Goal: Task Accomplishment & Management: Use online tool/utility

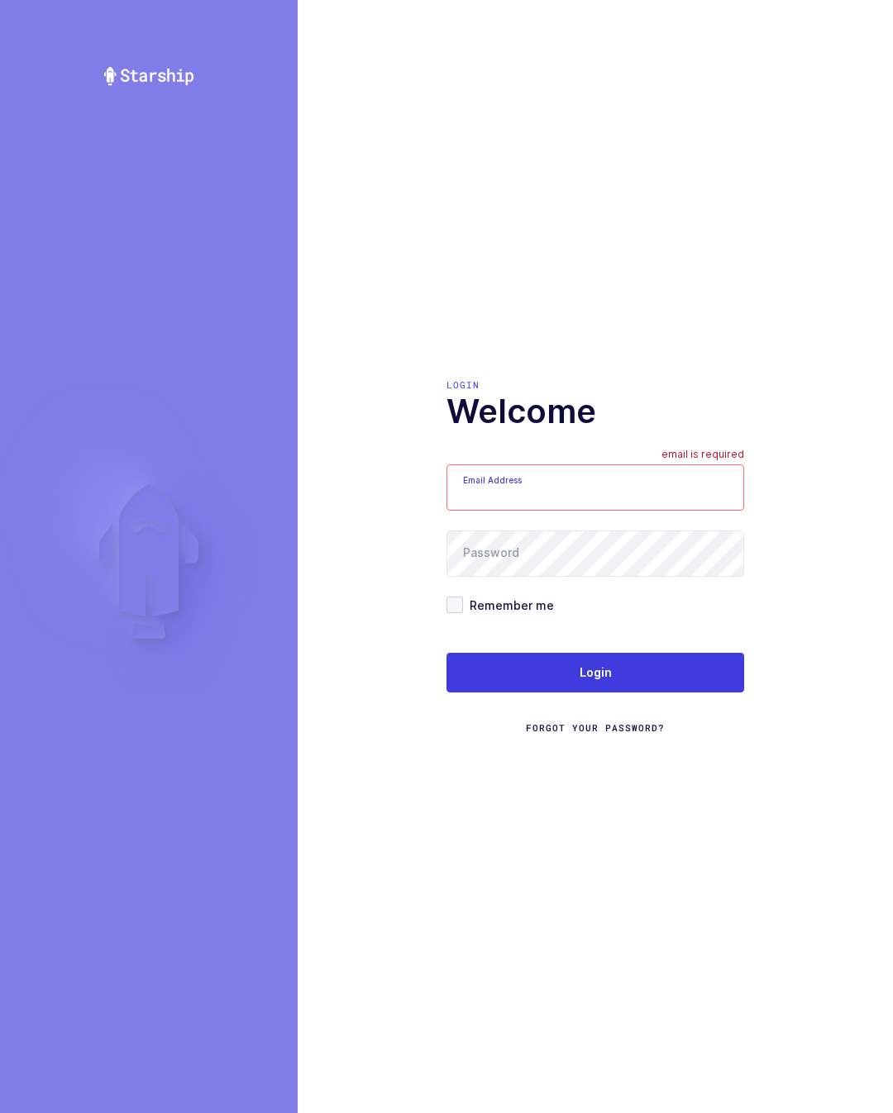
type input "glenn@janustrade.com"
click at [707, 650] on form "Email Address glenn@janustrade.com Password Remember me Login Forgot Your Passw…" at bounding box center [595, 599] width 298 height 270
click at [693, 691] on button "Login" at bounding box center [595, 673] width 298 height 40
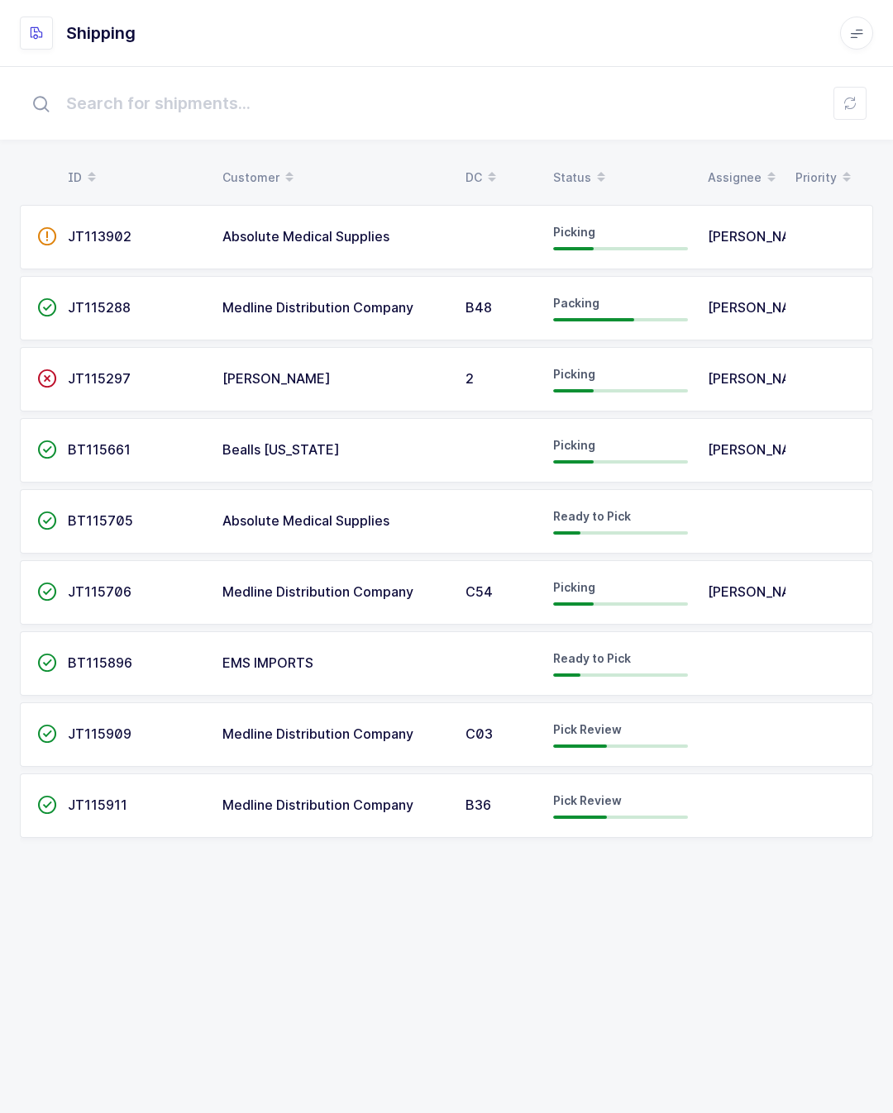
click at [750, 732] on td at bounding box center [742, 735] width 88 height 64
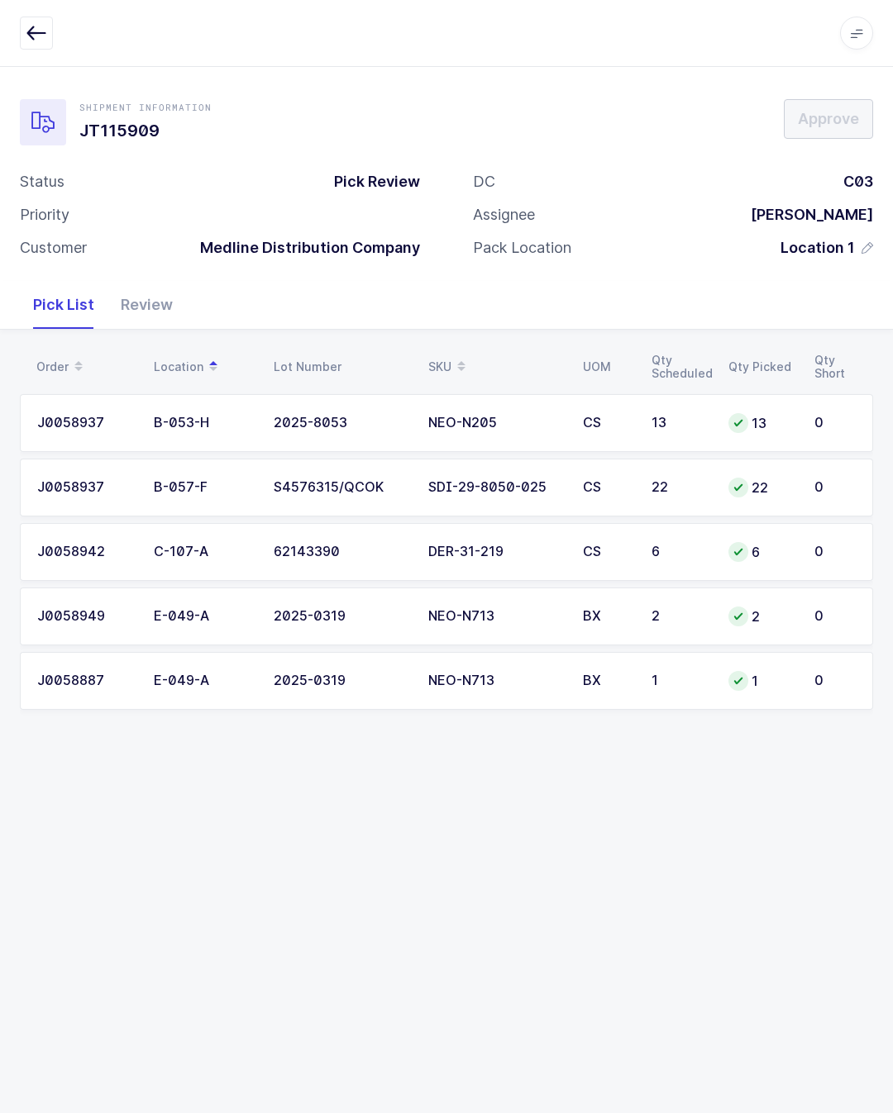
click at [164, 286] on div "Review" at bounding box center [146, 305] width 79 height 48
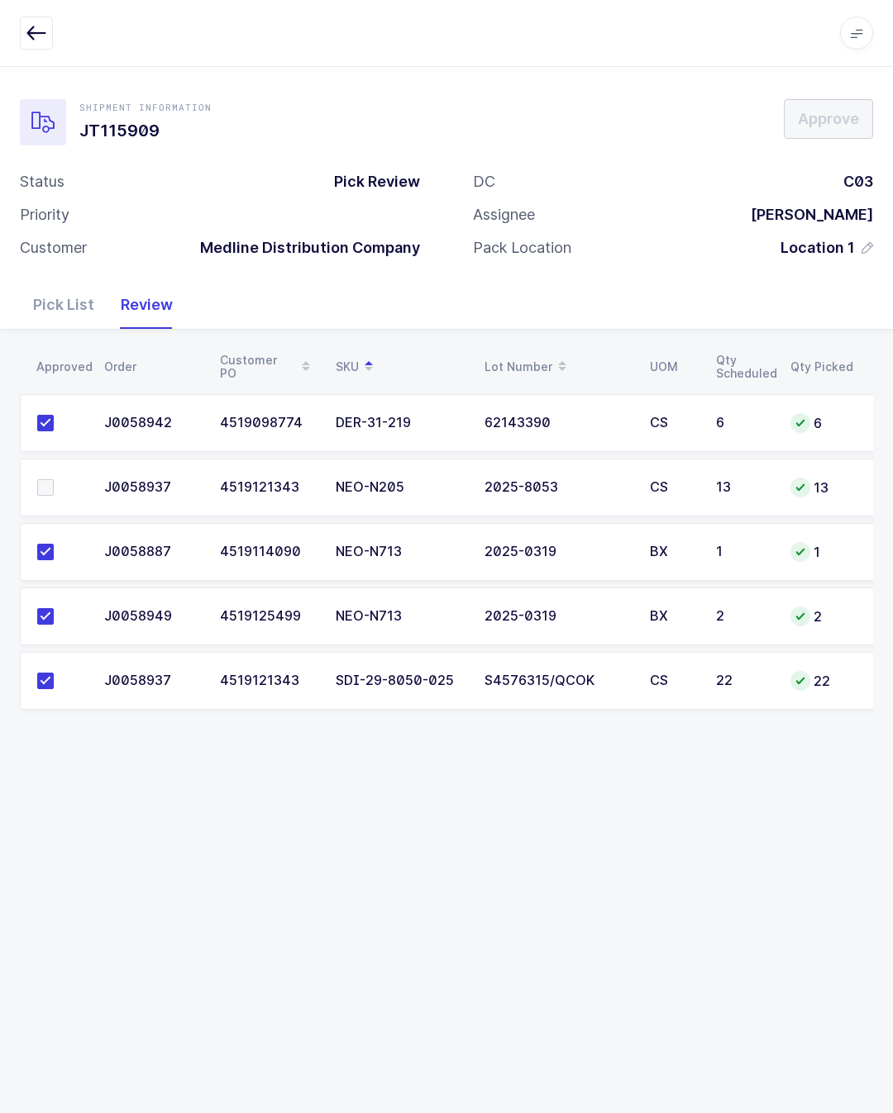
click at [77, 301] on div "Pick List" at bounding box center [64, 305] width 88 height 48
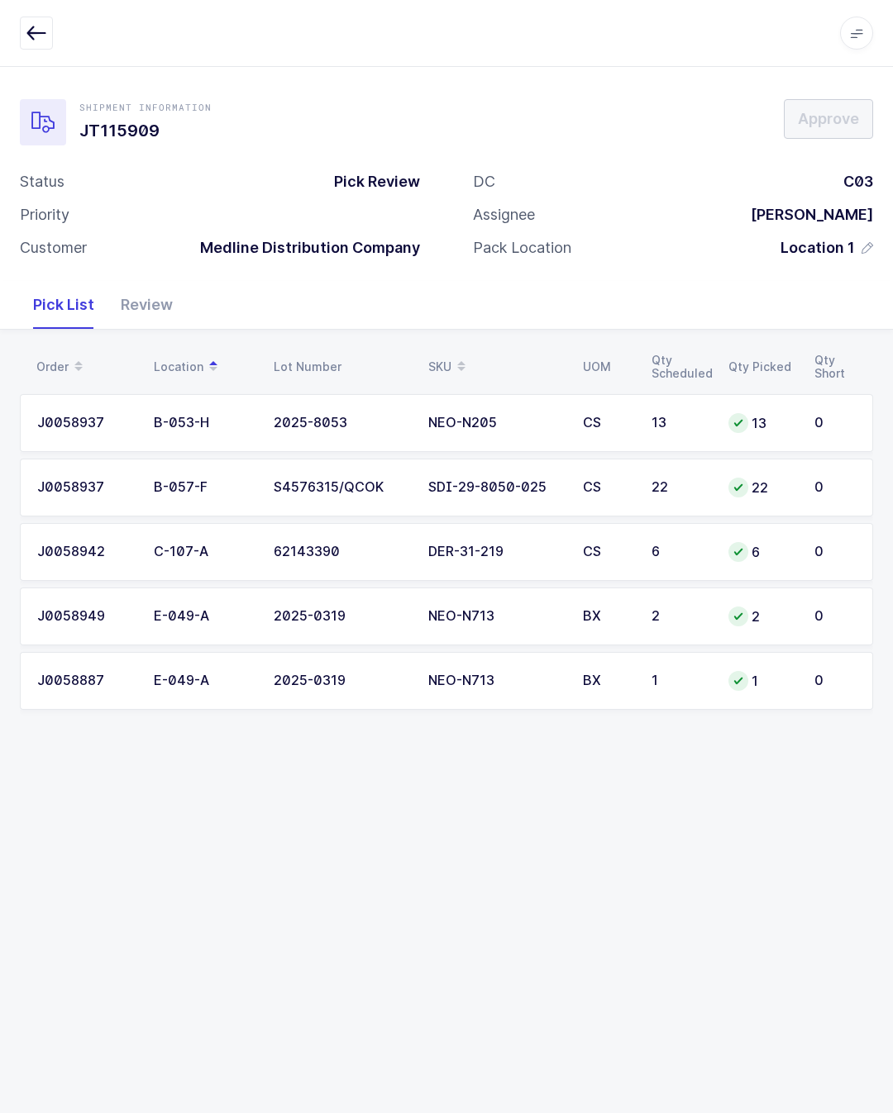
click at [22, 51] on div "Apps Core Warehouse Admin Mission Control Purchasing Glenn R. Logout Account Gl…" at bounding box center [446, 33] width 893 height 67
click at [52, 36] on button "button" at bounding box center [36, 33] width 33 height 33
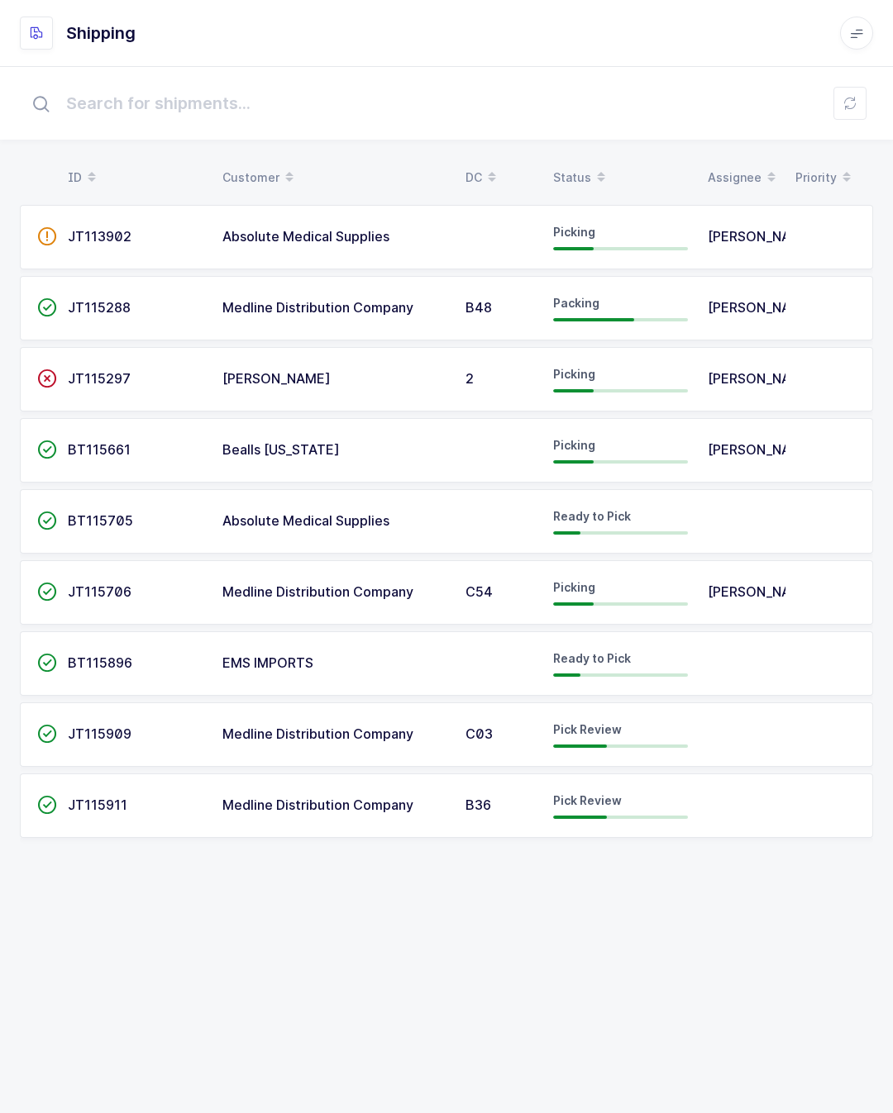
click at [743, 805] on td at bounding box center [742, 806] width 88 height 64
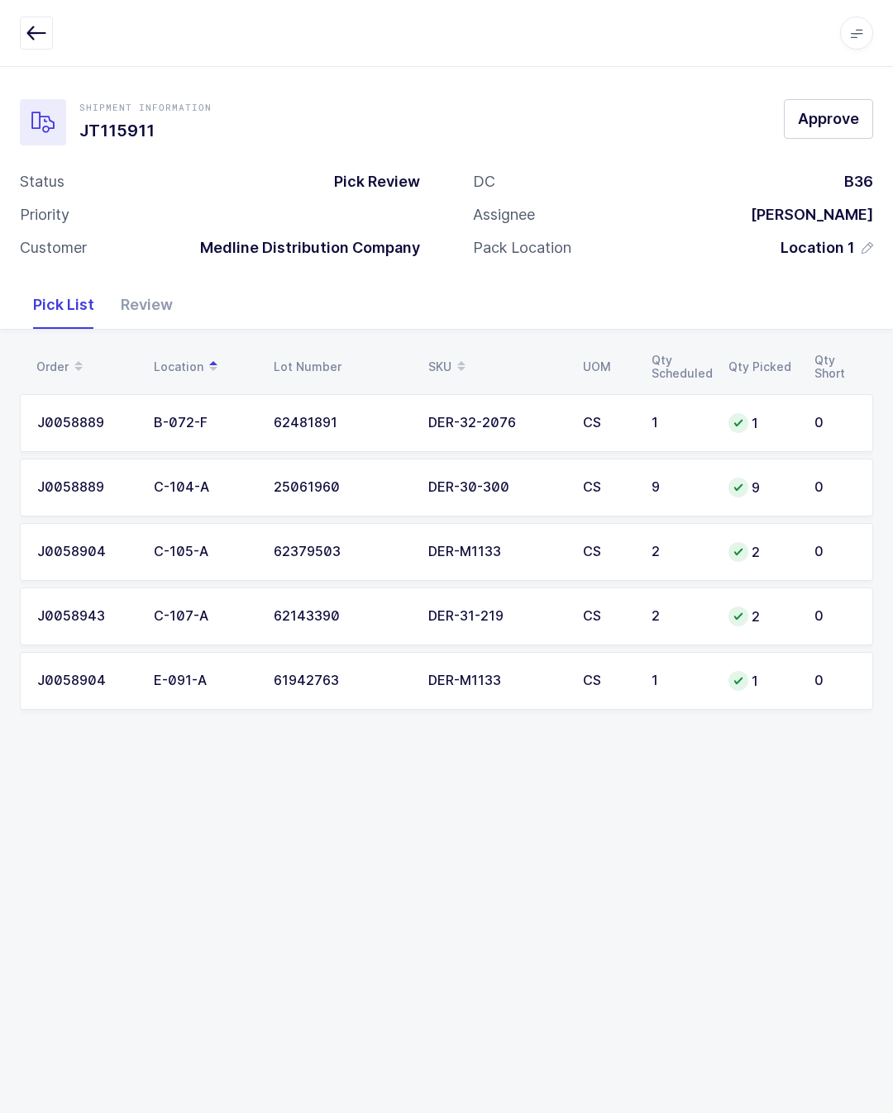
click at [150, 293] on div "Review" at bounding box center [146, 305] width 79 height 48
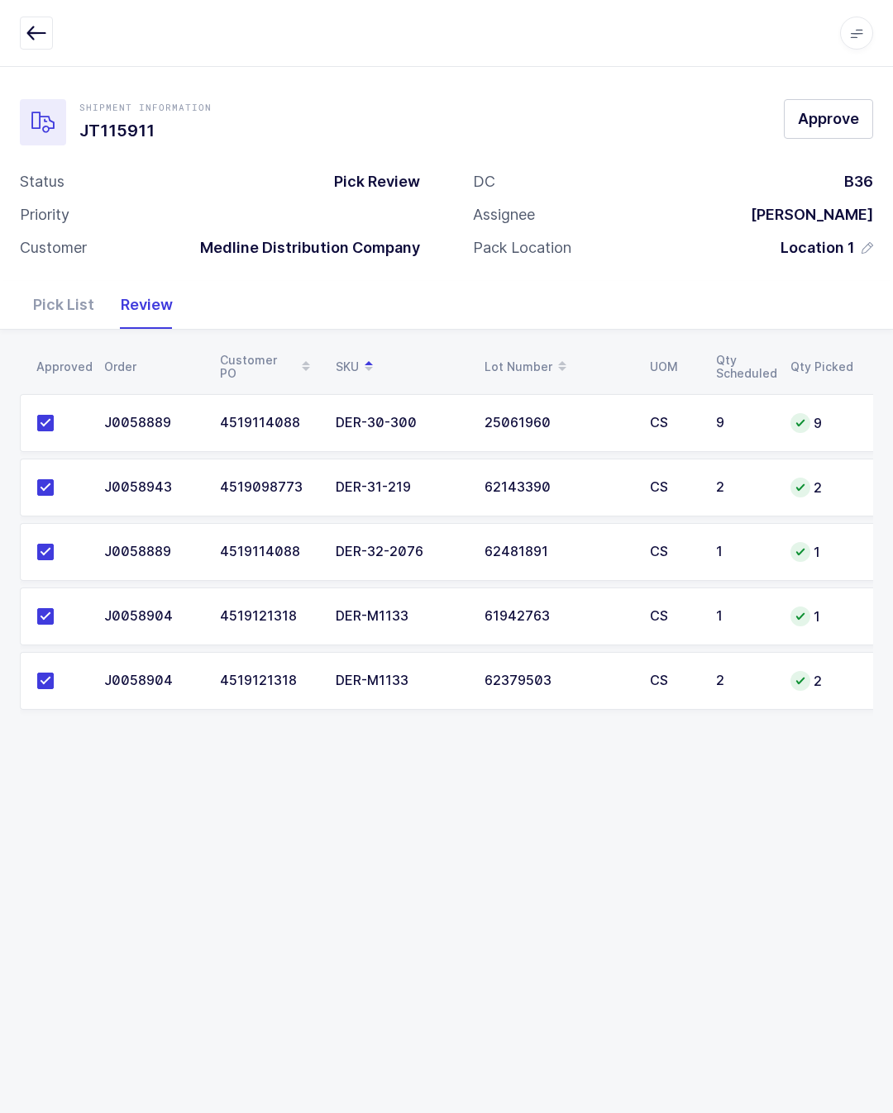
click at [862, 127] on button "Approve" at bounding box center [828, 119] width 89 height 40
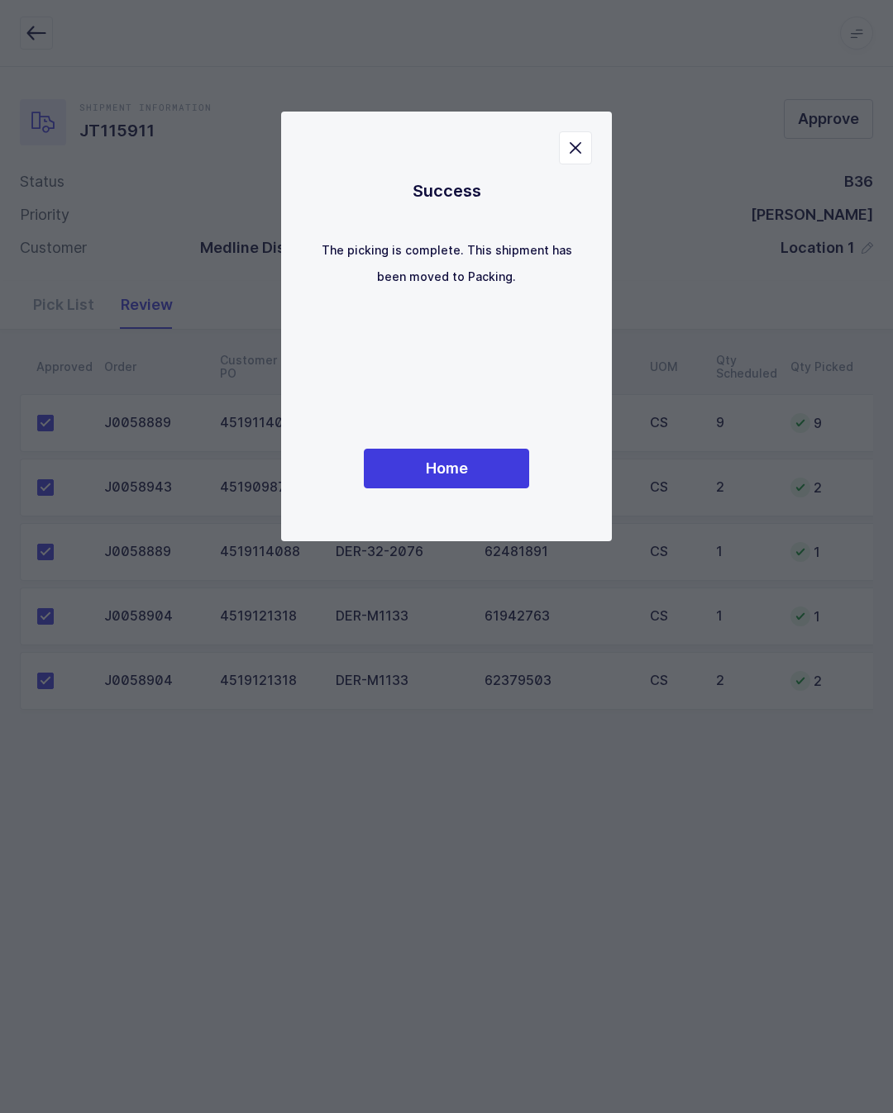
click at [486, 471] on button "Home" at bounding box center [446, 469] width 165 height 40
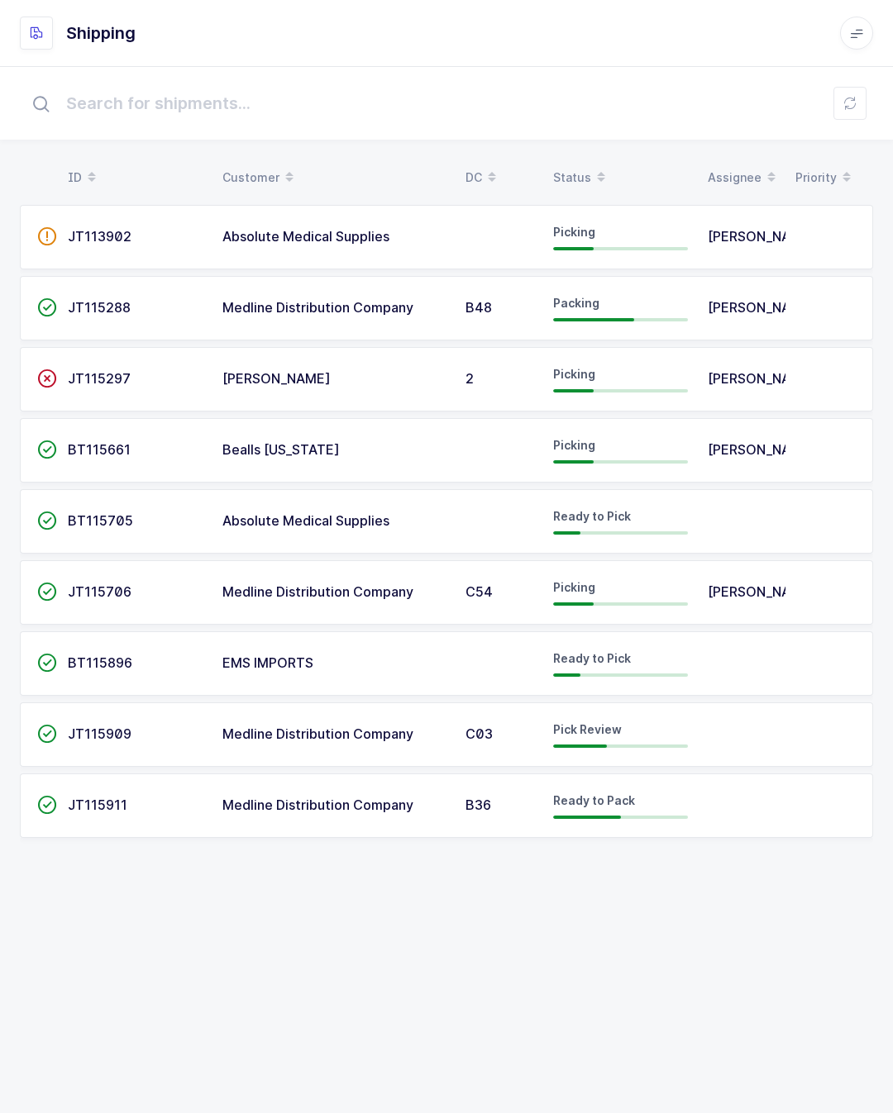
click at [870, 31] on span at bounding box center [856, 33] width 33 height 33
click at [777, 112] on li "Core" at bounding box center [794, 116] width 123 height 13
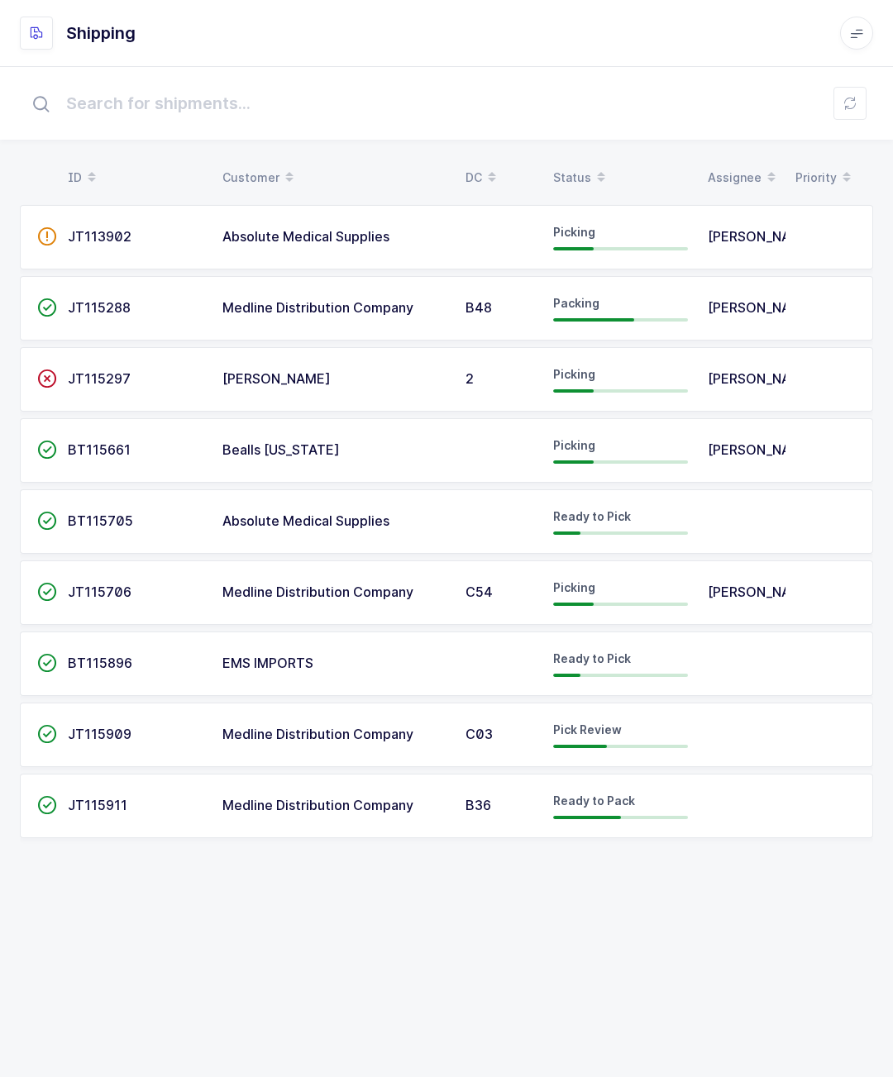
click at [131, 375] on div "JT115297" at bounding box center [135, 379] width 135 height 15
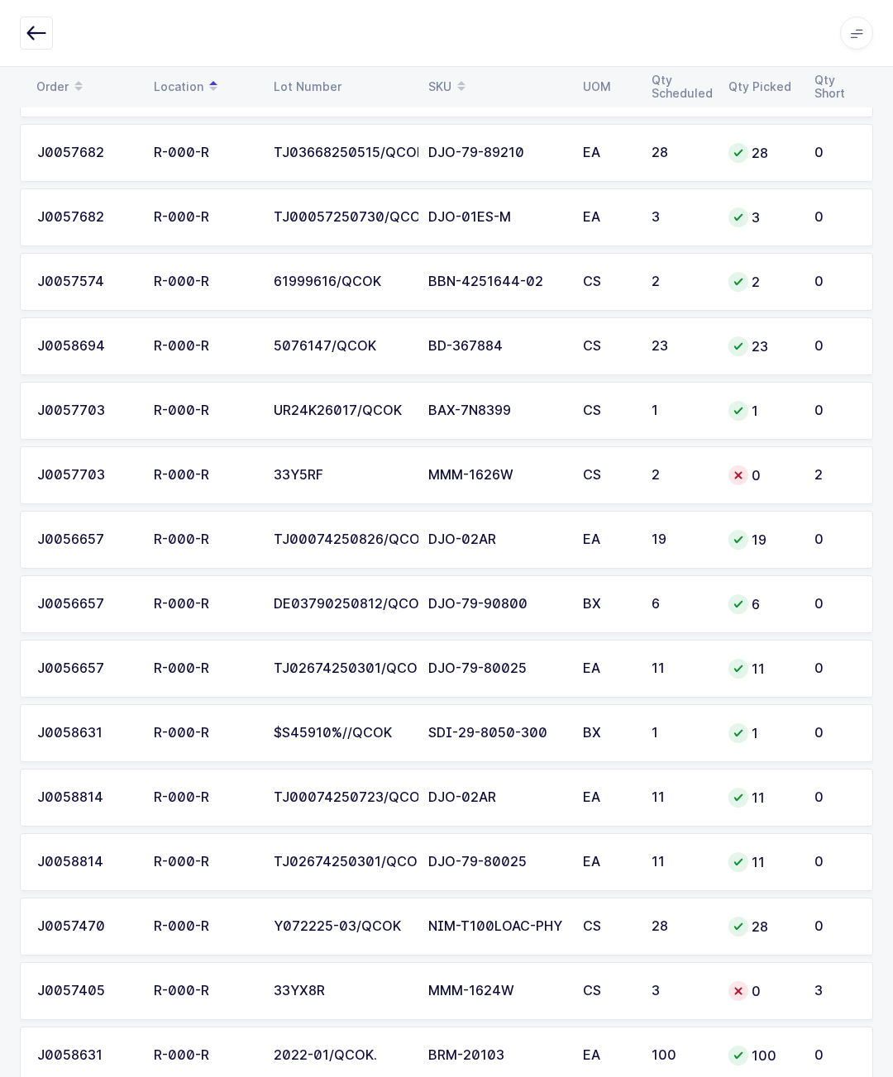
scroll to position [3494, 0]
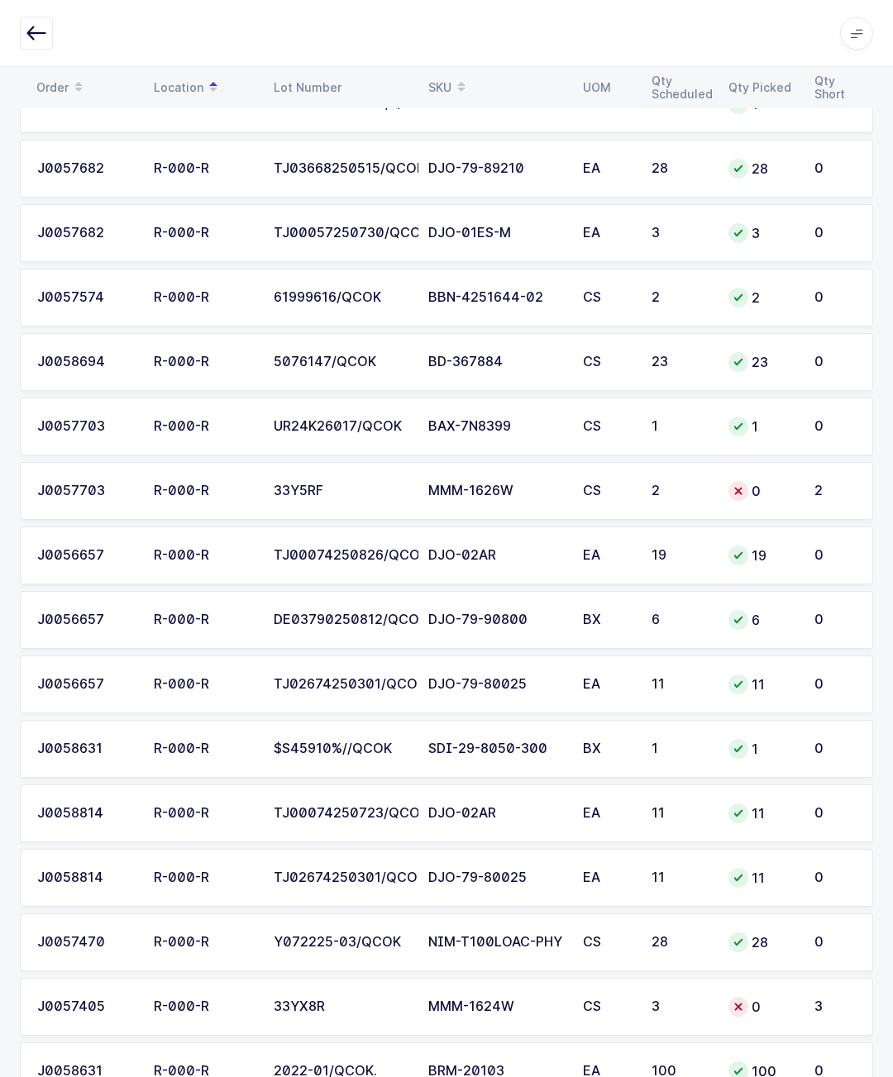
click at [44, 31] on icon "button" at bounding box center [36, 33] width 20 height 20
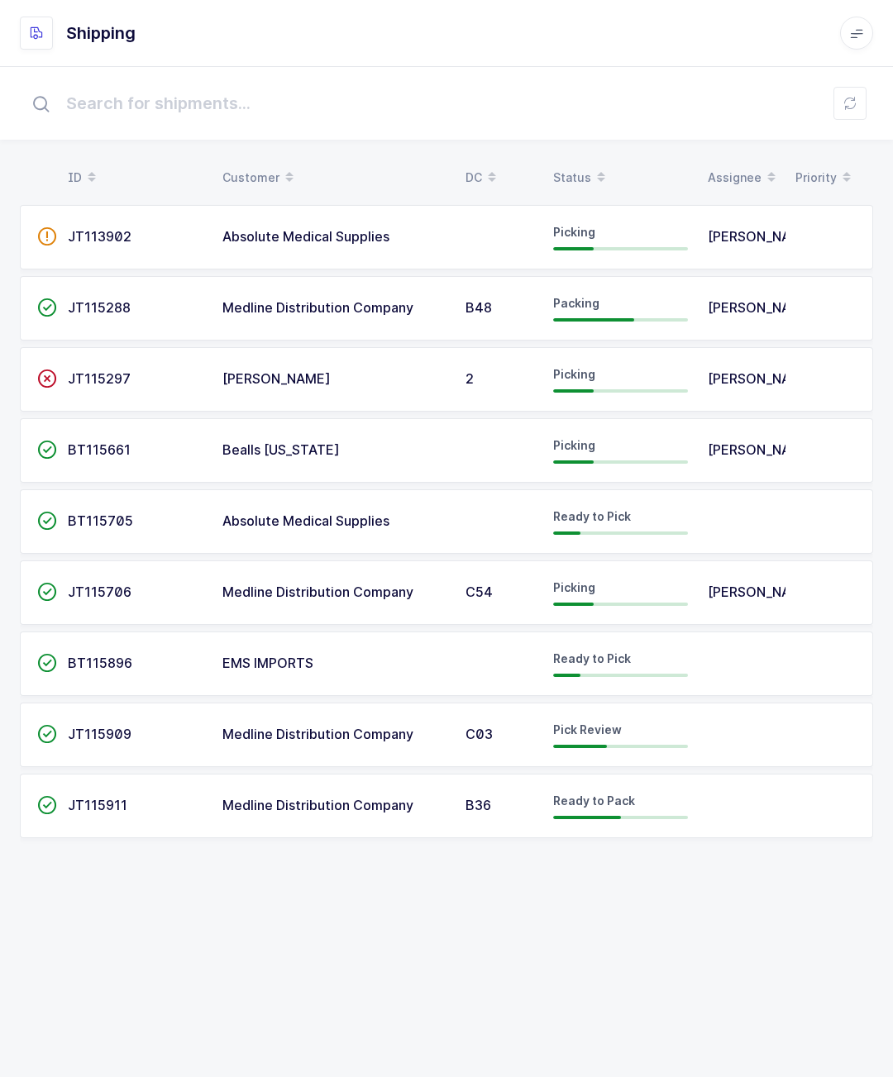
click at [254, 703] on td "Medline Distribution Company" at bounding box center [333, 735] width 243 height 64
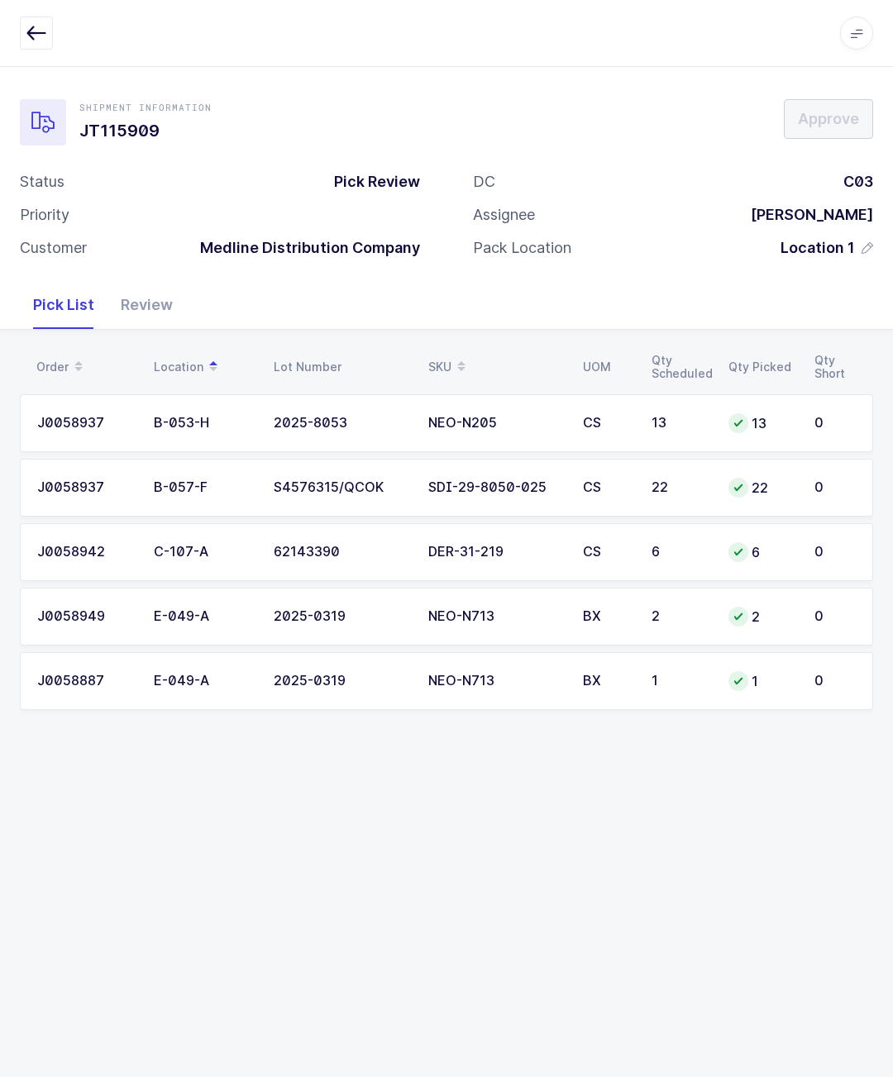
click at [149, 317] on div "Review" at bounding box center [146, 305] width 79 height 48
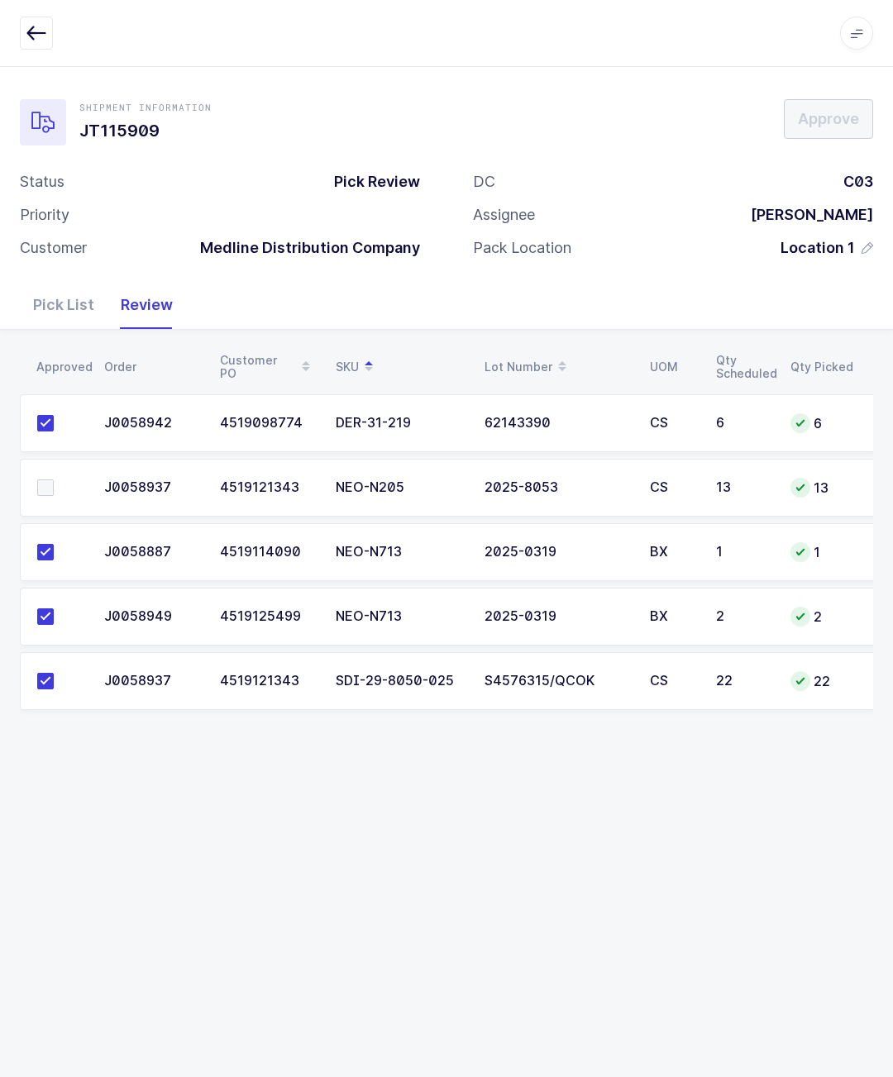
click at [47, 483] on span at bounding box center [45, 487] width 17 height 17
click at [54, 479] on input "checkbox" at bounding box center [54, 479] width 0 height 0
click at [821, 125] on span "Approve" at bounding box center [828, 118] width 61 height 21
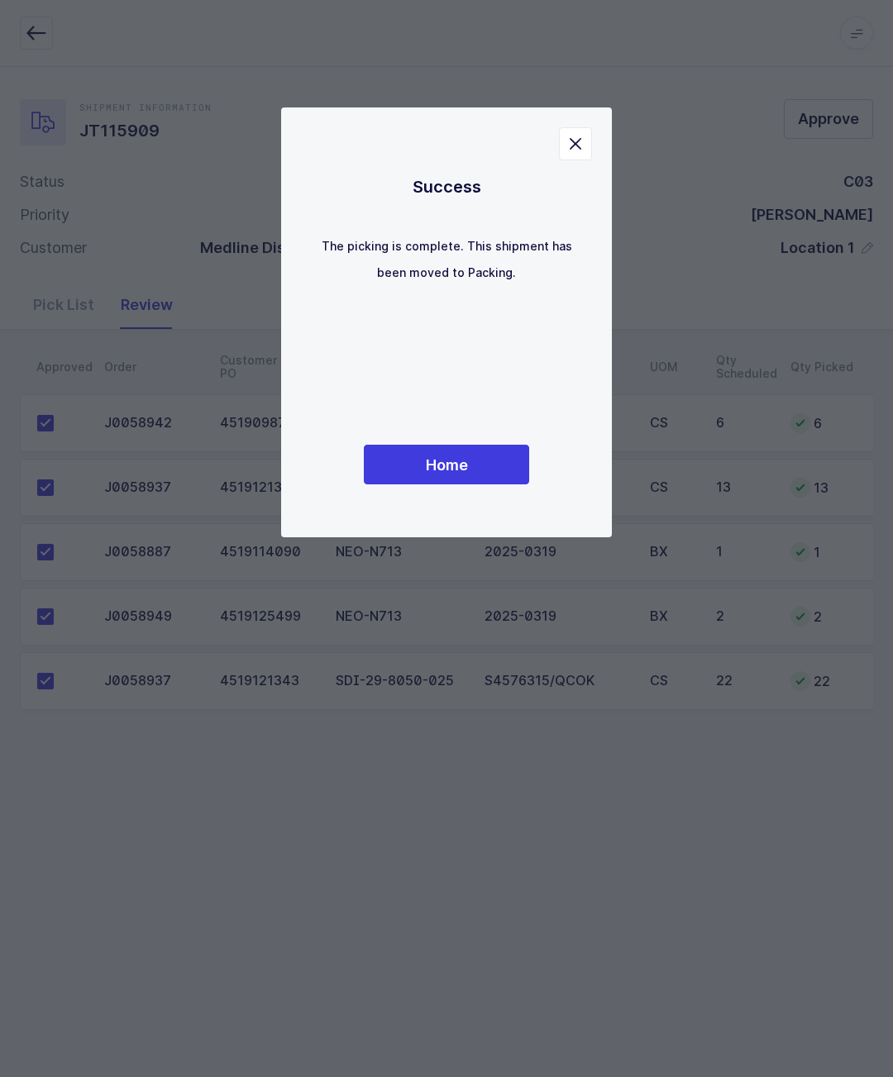
click at [522, 483] on button "Home" at bounding box center [446, 465] width 165 height 40
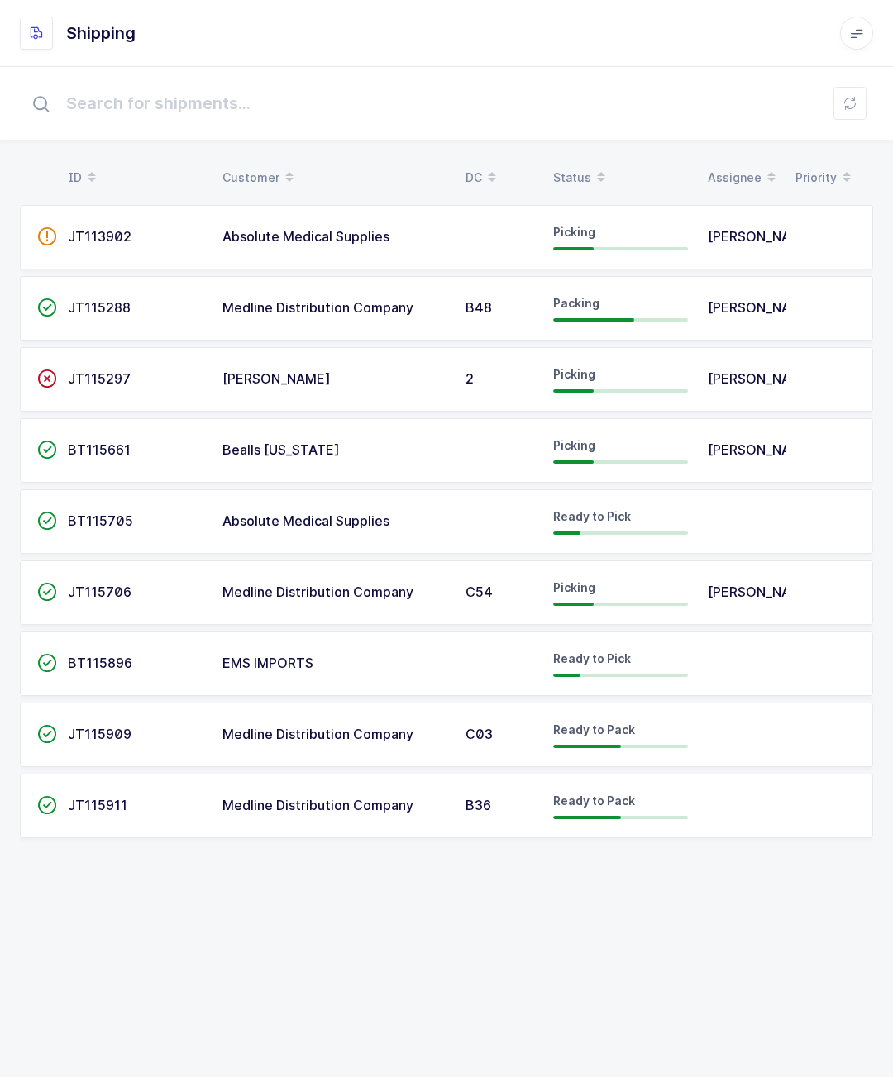
click at [737, 589] on span "Alex Rene" at bounding box center [761, 592] width 108 height 17
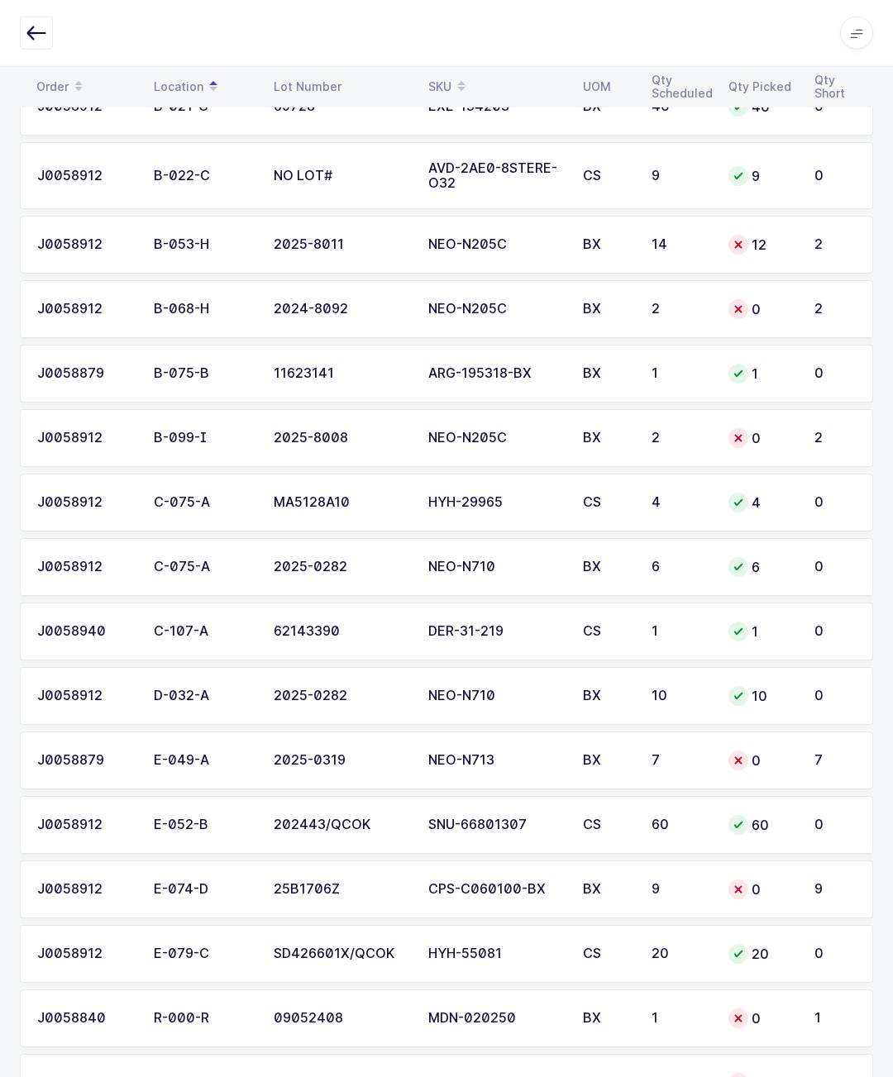
scroll to position [396, 0]
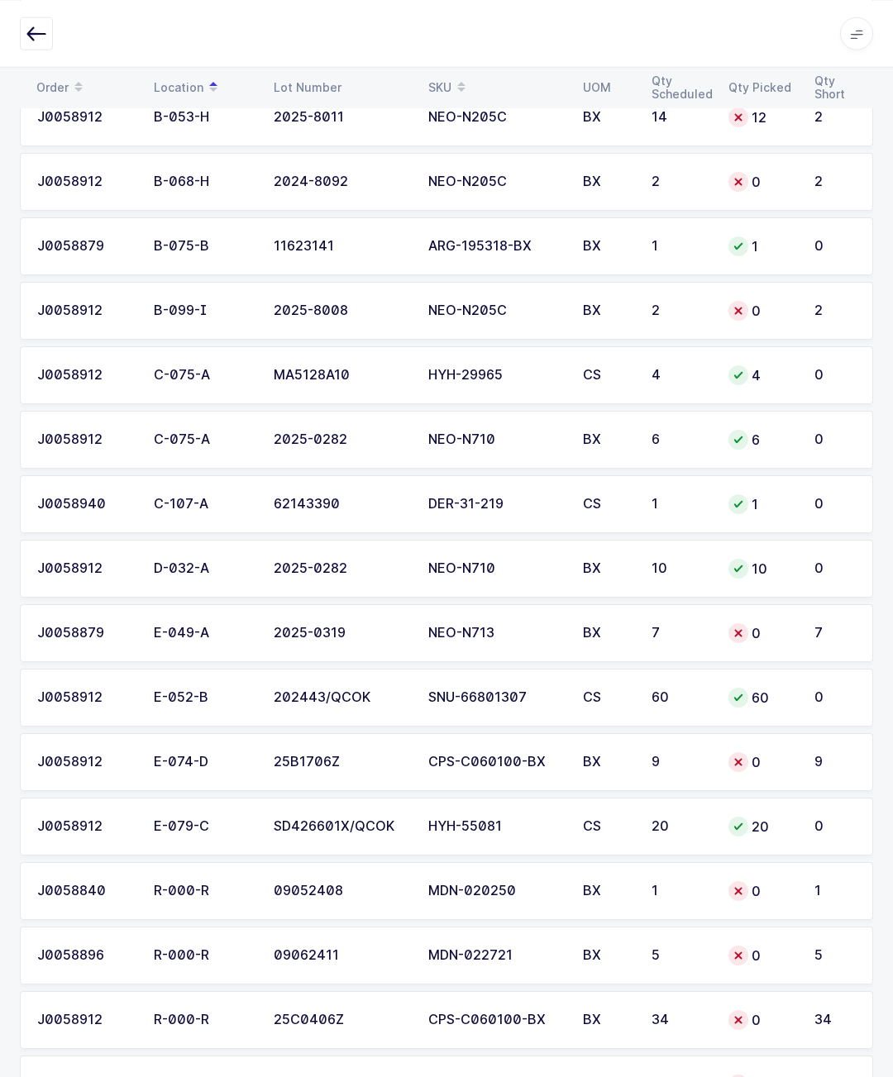
click at [37, 28] on icon "button" at bounding box center [36, 33] width 20 height 20
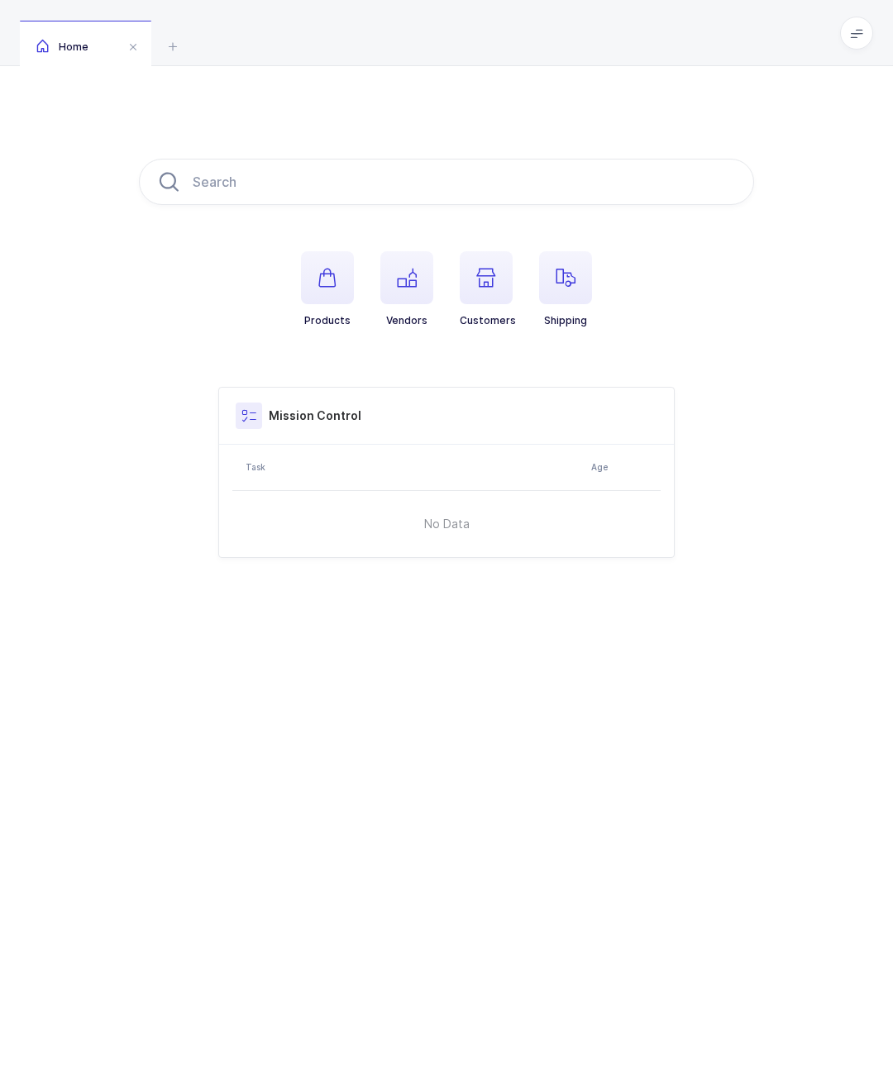
click at [605, 189] on input "text" at bounding box center [446, 182] width 615 height 46
type input "N205"
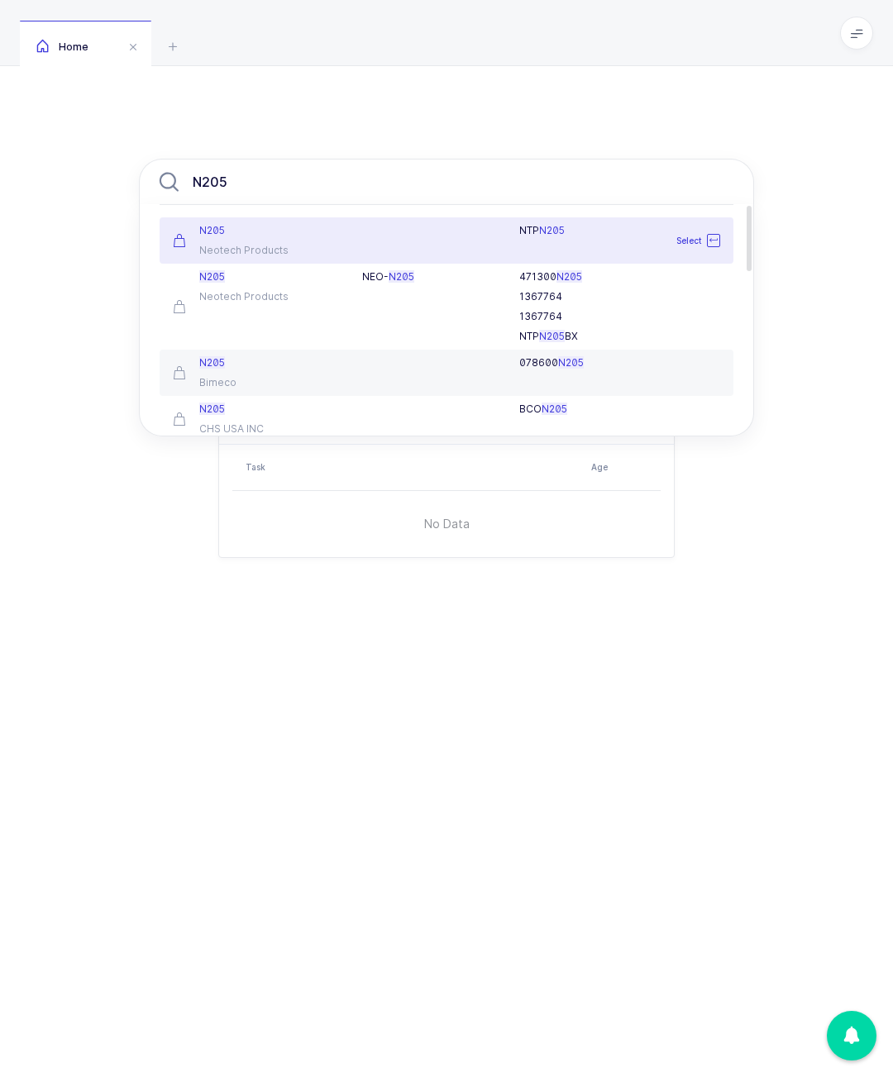
click at [545, 245] on div "NTP N205" at bounding box center [541, 240] width 378 height 33
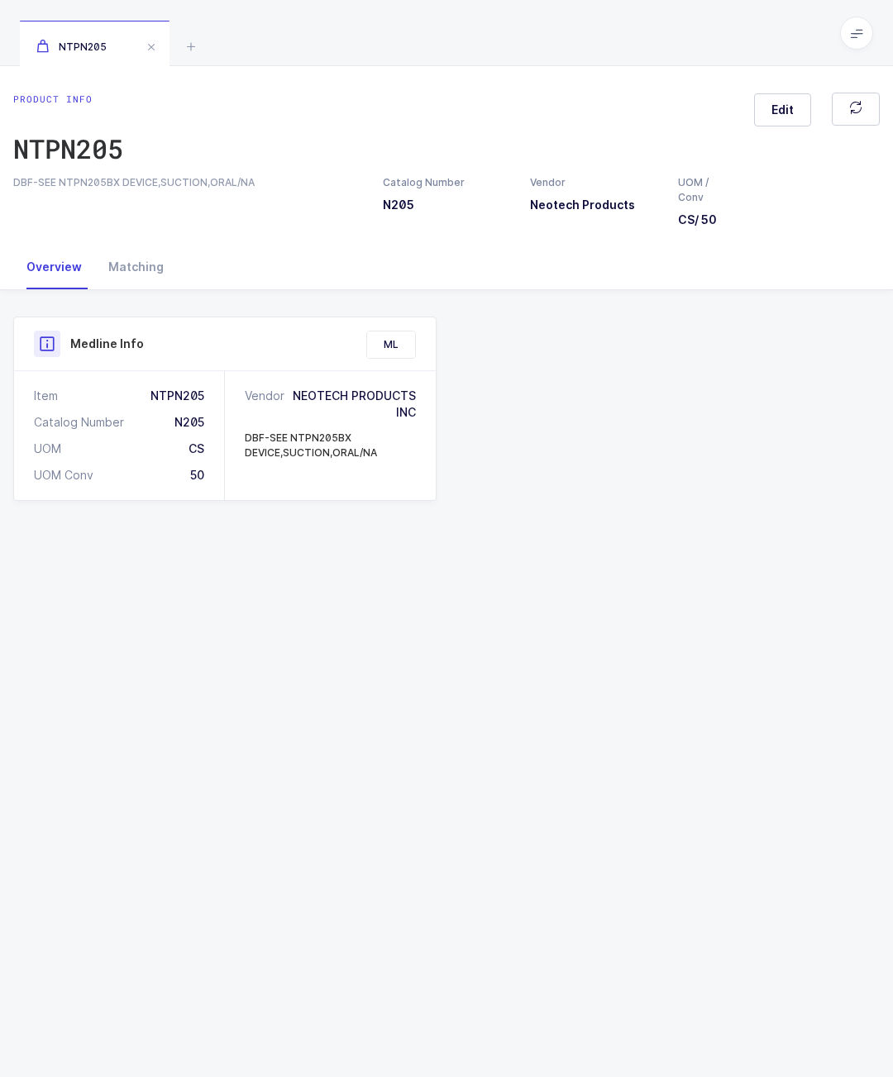
click at [145, 51] on span at bounding box center [151, 47] width 20 height 20
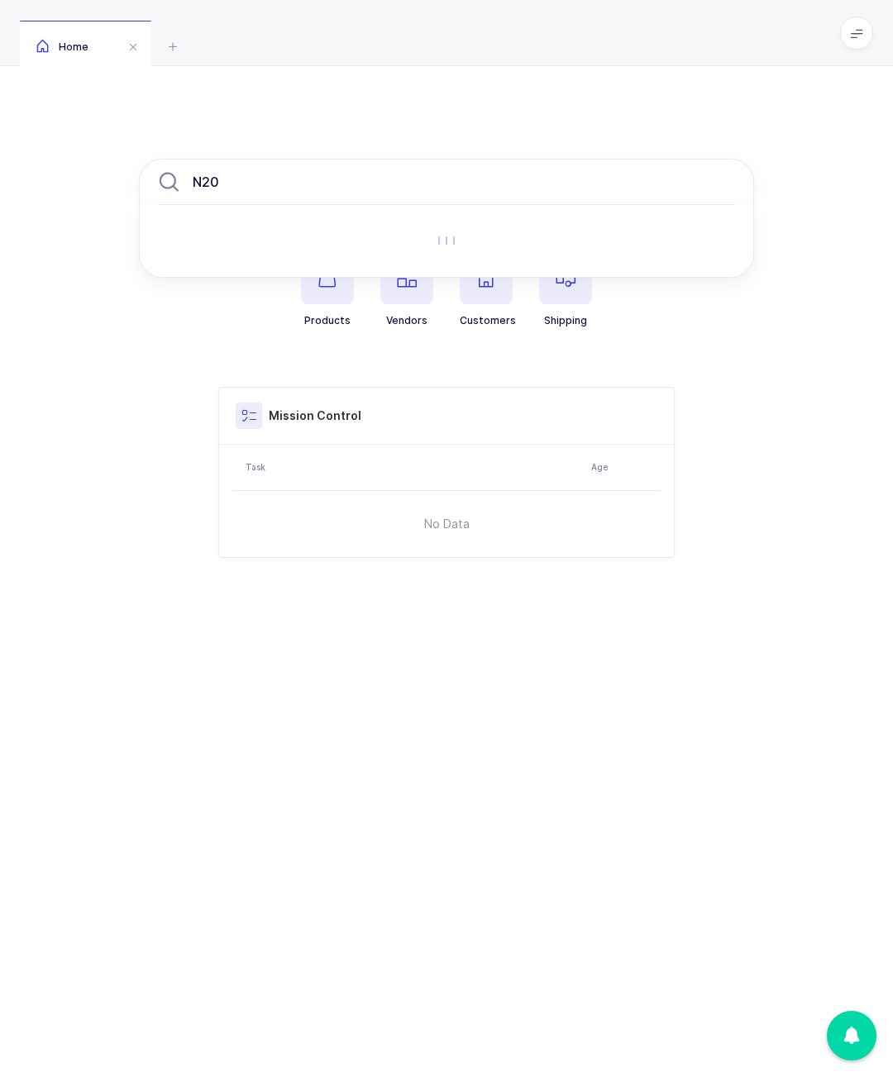
type input "N205"
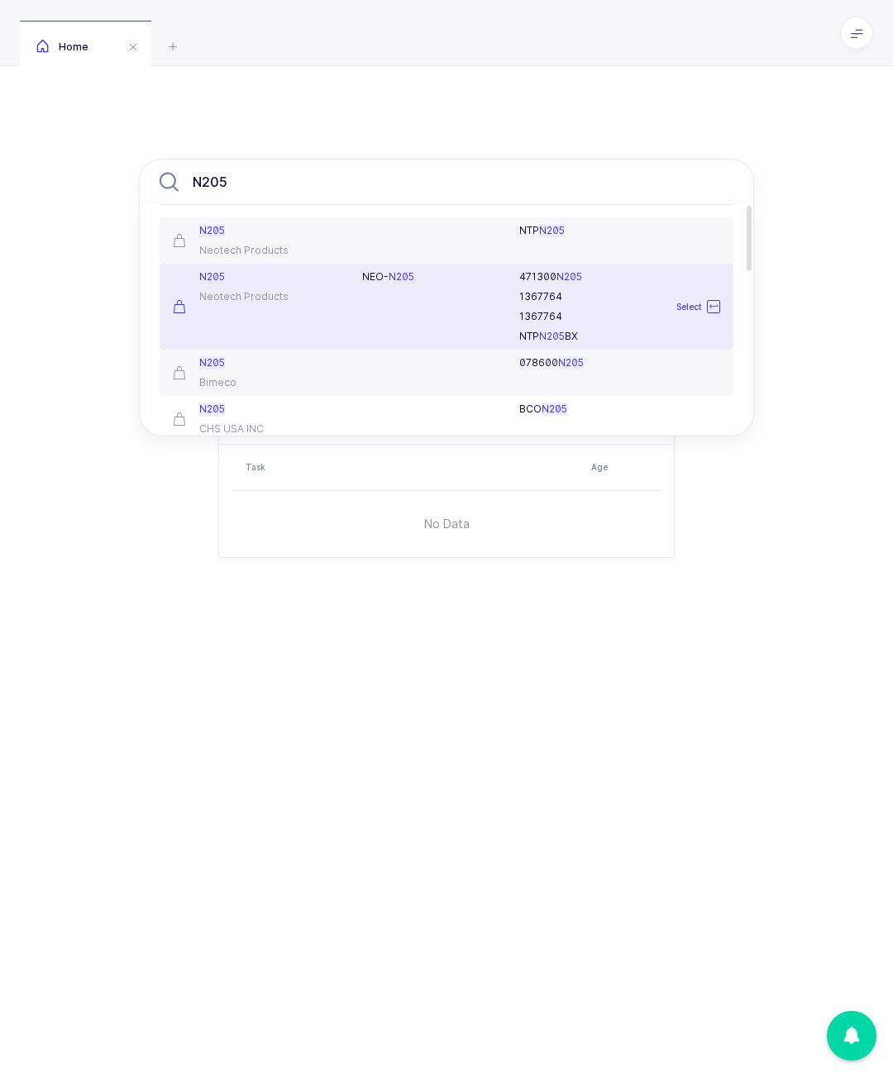
click at [362, 291] on div "NEO- N205" at bounding box center [431, 306] width 158 height 73
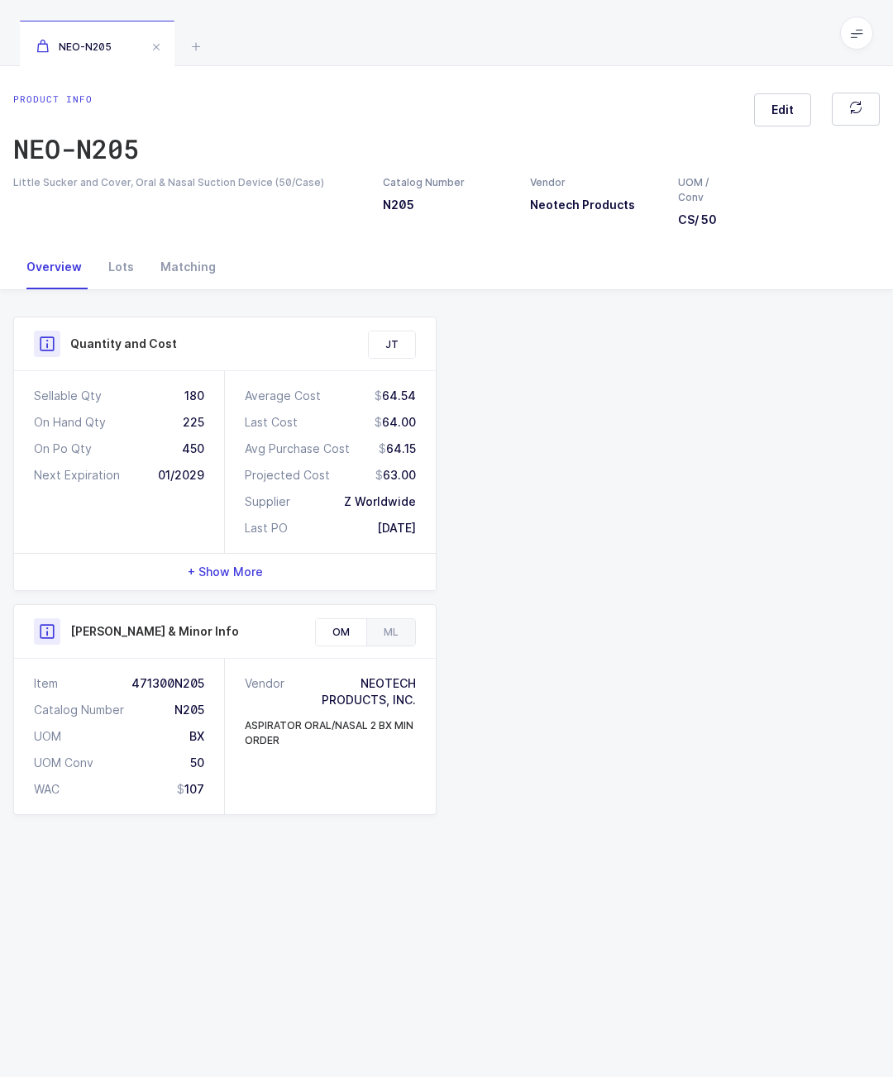
click at [140, 262] on div "Lots" at bounding box center [121, 267] width 52 height 45
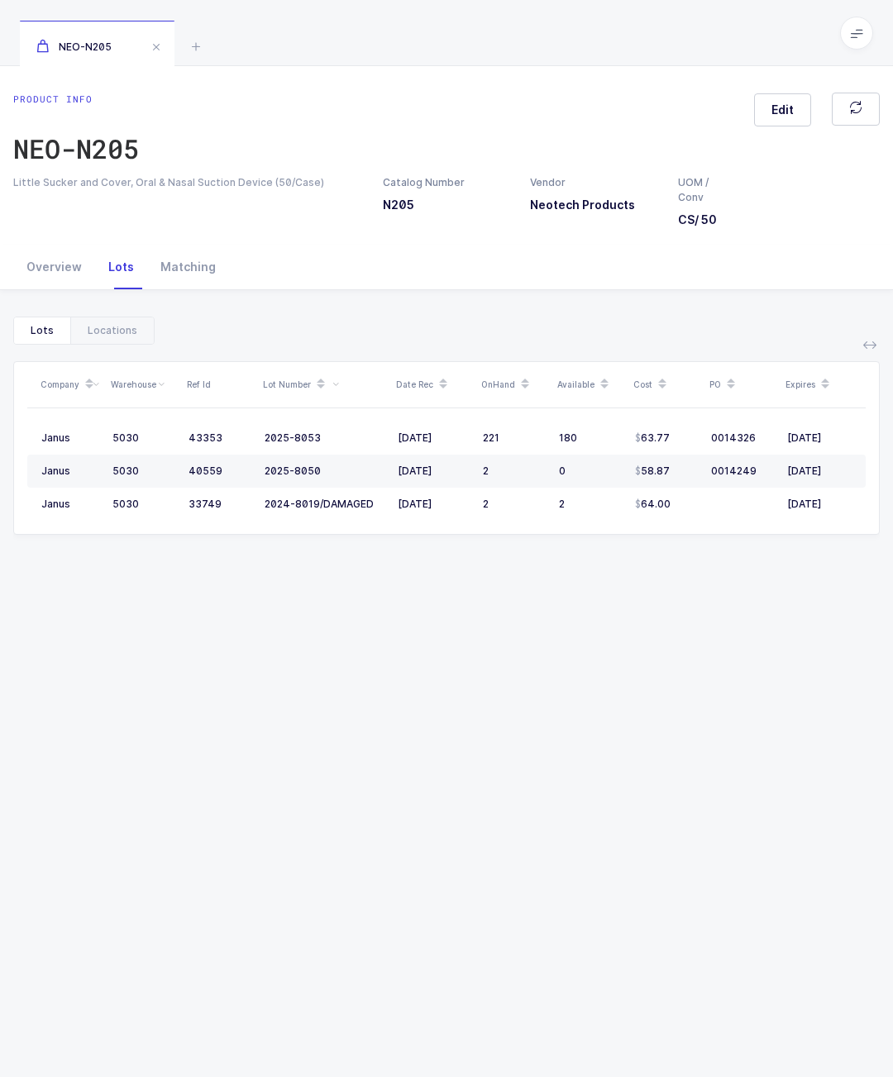
click at [105, 344] on div "Locations" at bounding box center [111, 330] width 83 height 26
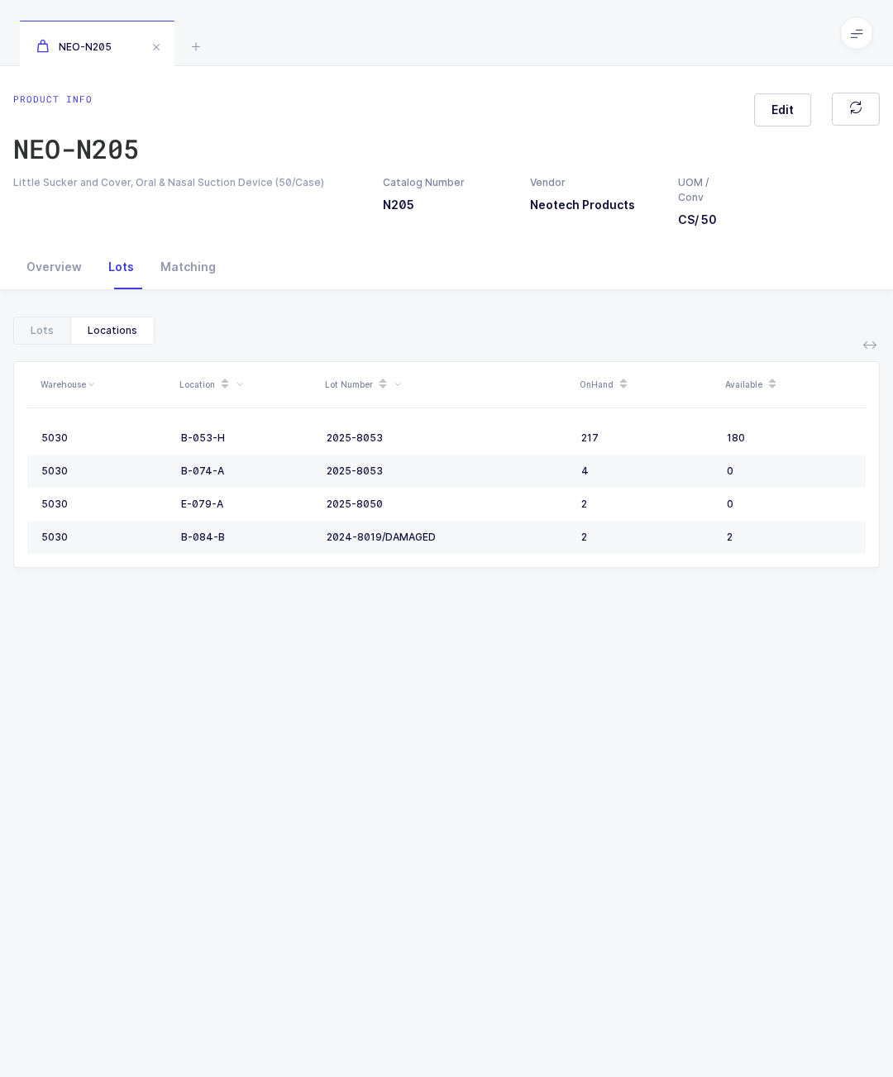
click at [431, 554] on td "2024-8019/DAMAGED" at bounding box center [447, 537] width 255 height 33
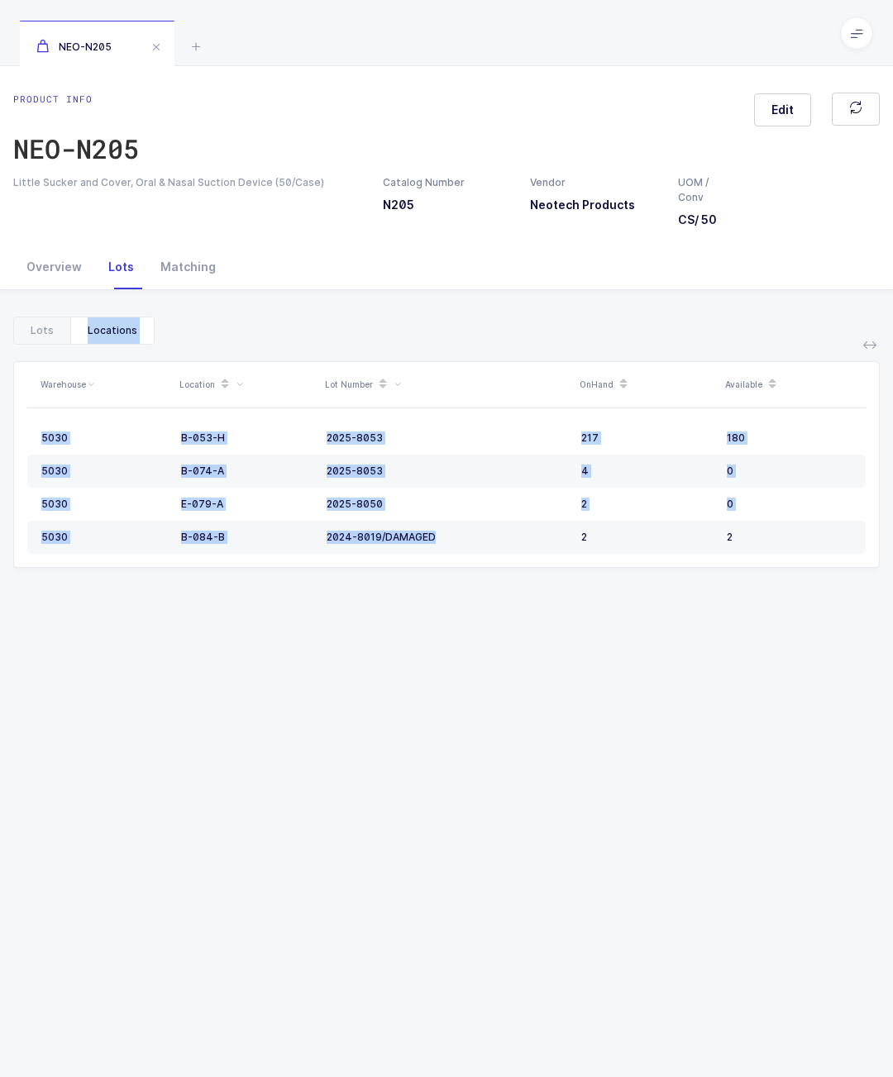
click at [328, 706] on div "Warehouse Location Lot Number OnHand Available 5030 B-053-H 2025-8053 217 180 5…" at bounding box center [446, 779] width 866 height 869
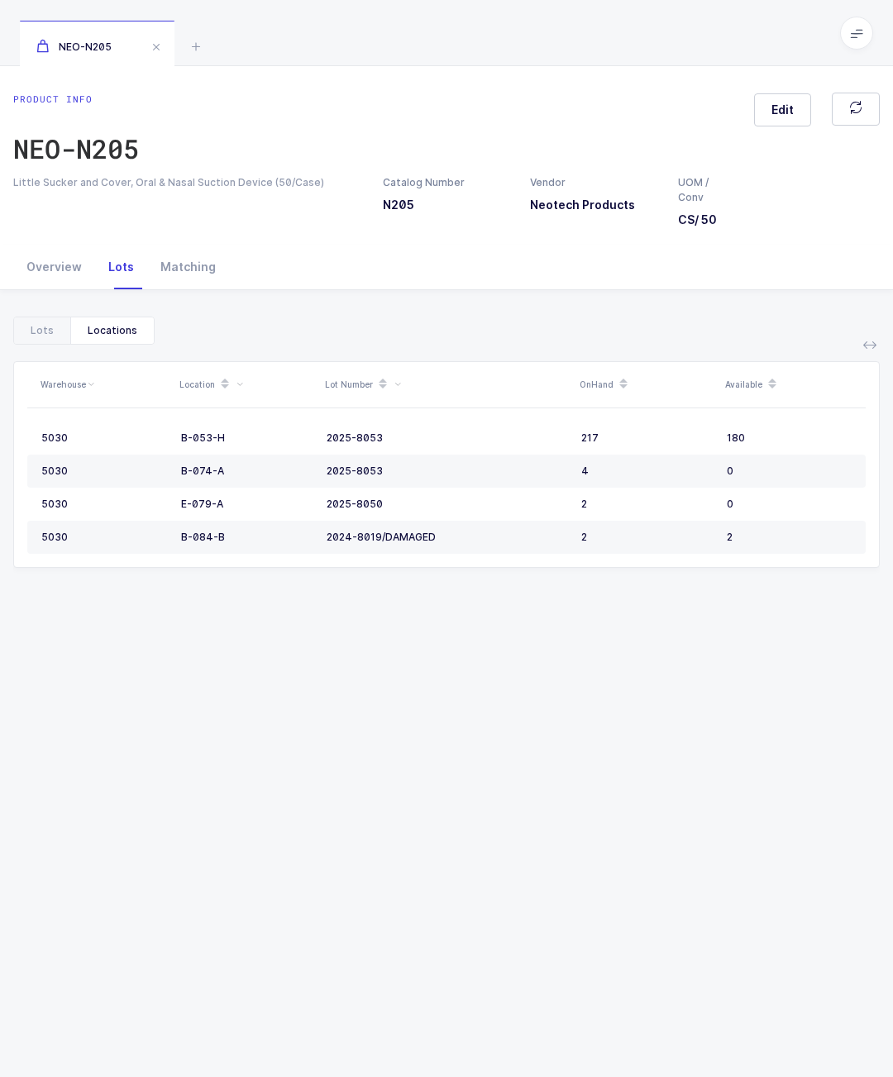
click at [271, 740] on div "Warehouse Location Lot Number OnHand Available 5030 B-053-H 2025-8053 217 180 5…" at bounding box center [446, 779] width 866 height 869
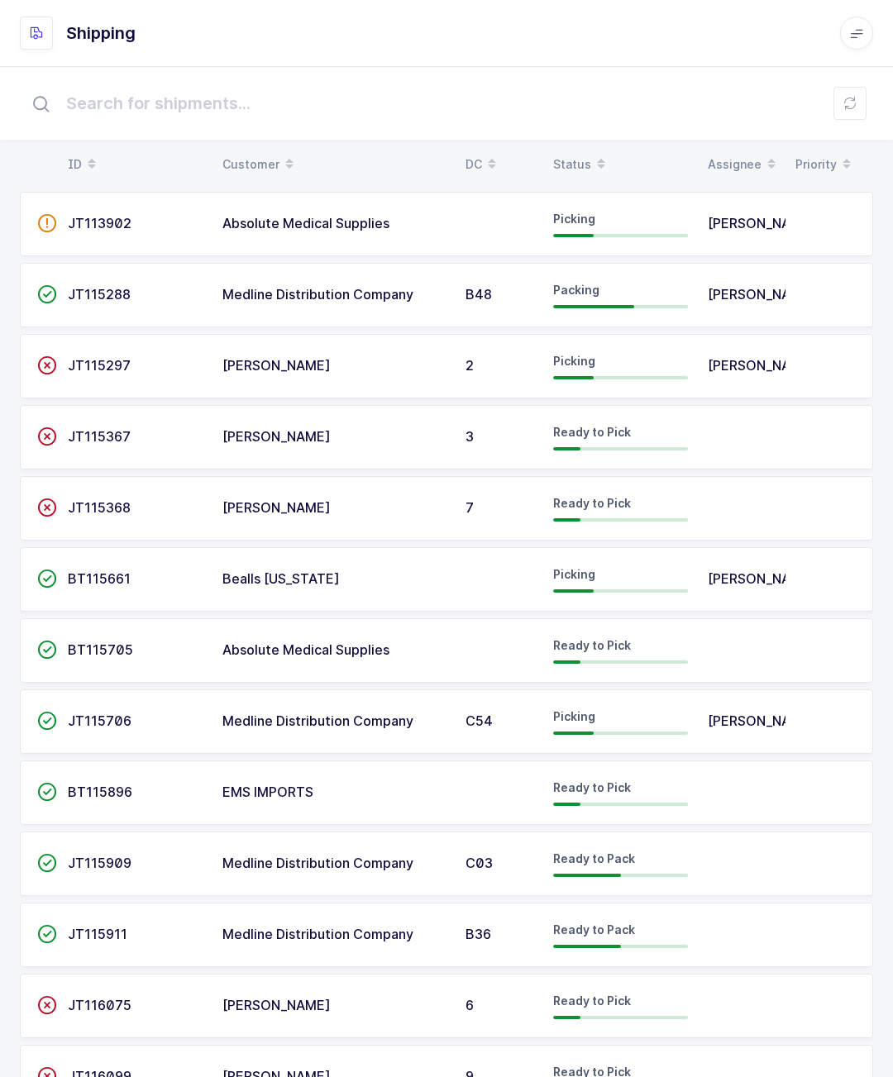
scroll to position [15, 0]
click at [712, 1076] on td at bounding box center [742, 1075] width 88 height 64
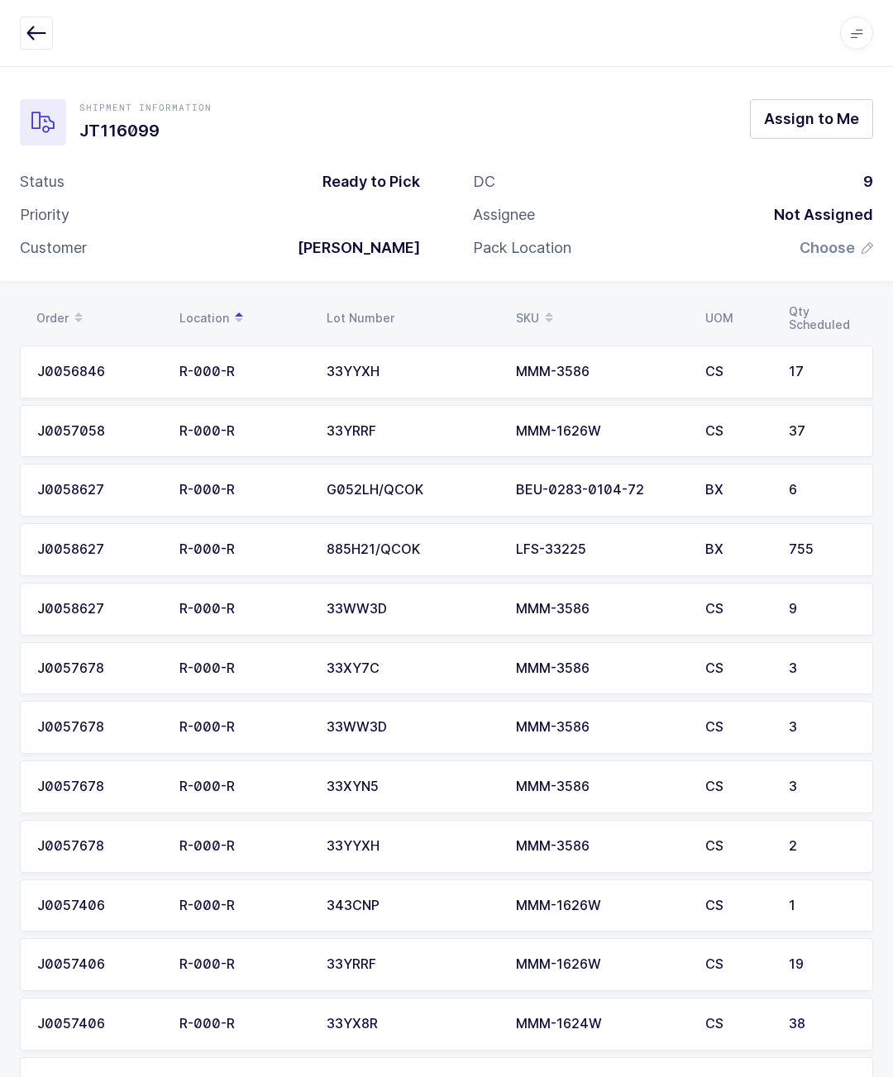
click at [804, 113] on span "Assign to Me" at bounding box center [811, 118] width 95 height 21
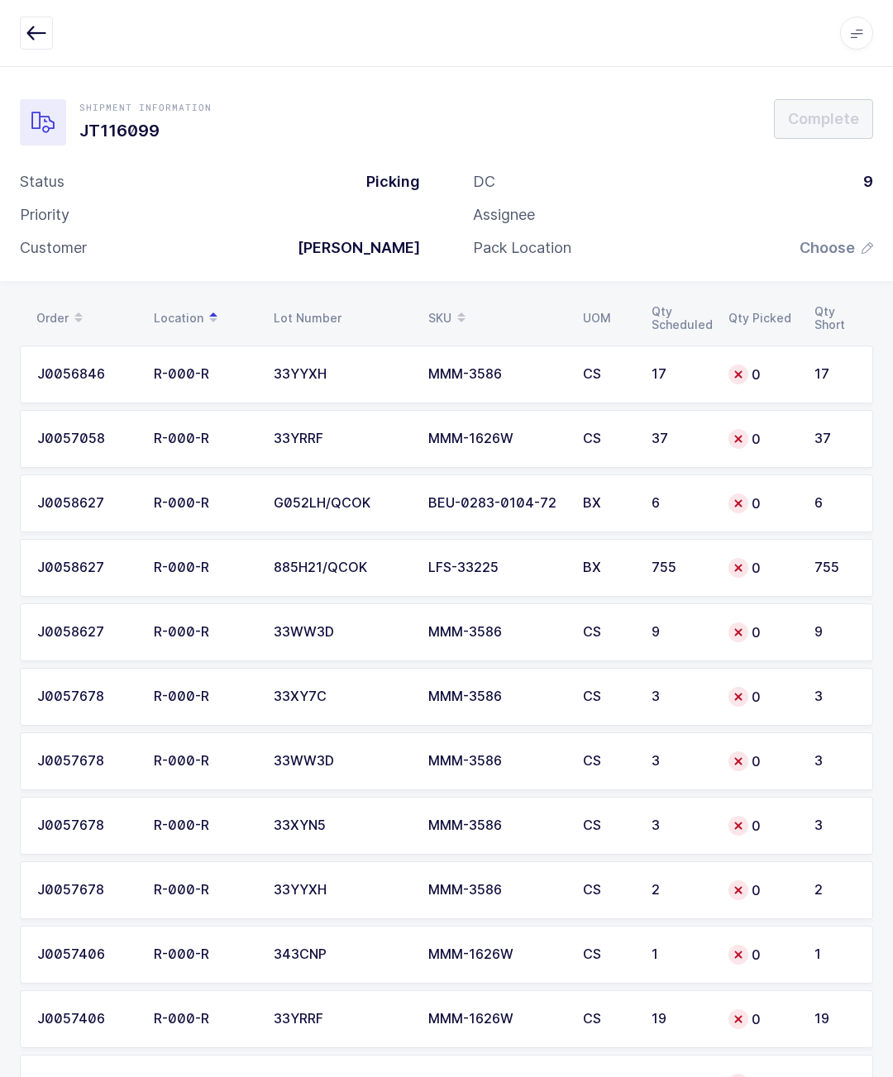
click at [34, 32] on icon "button" at bounding box center [36, 33] width 20 height 20
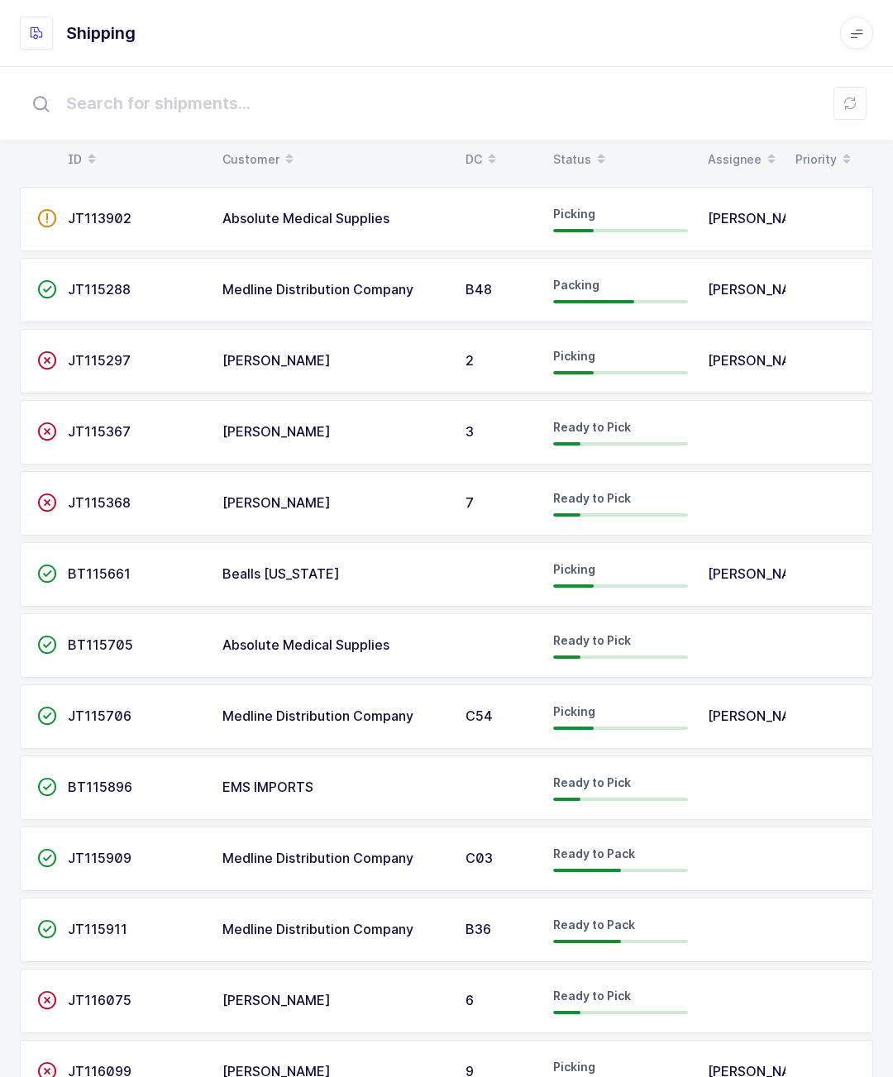
scroll to position [17, 0]
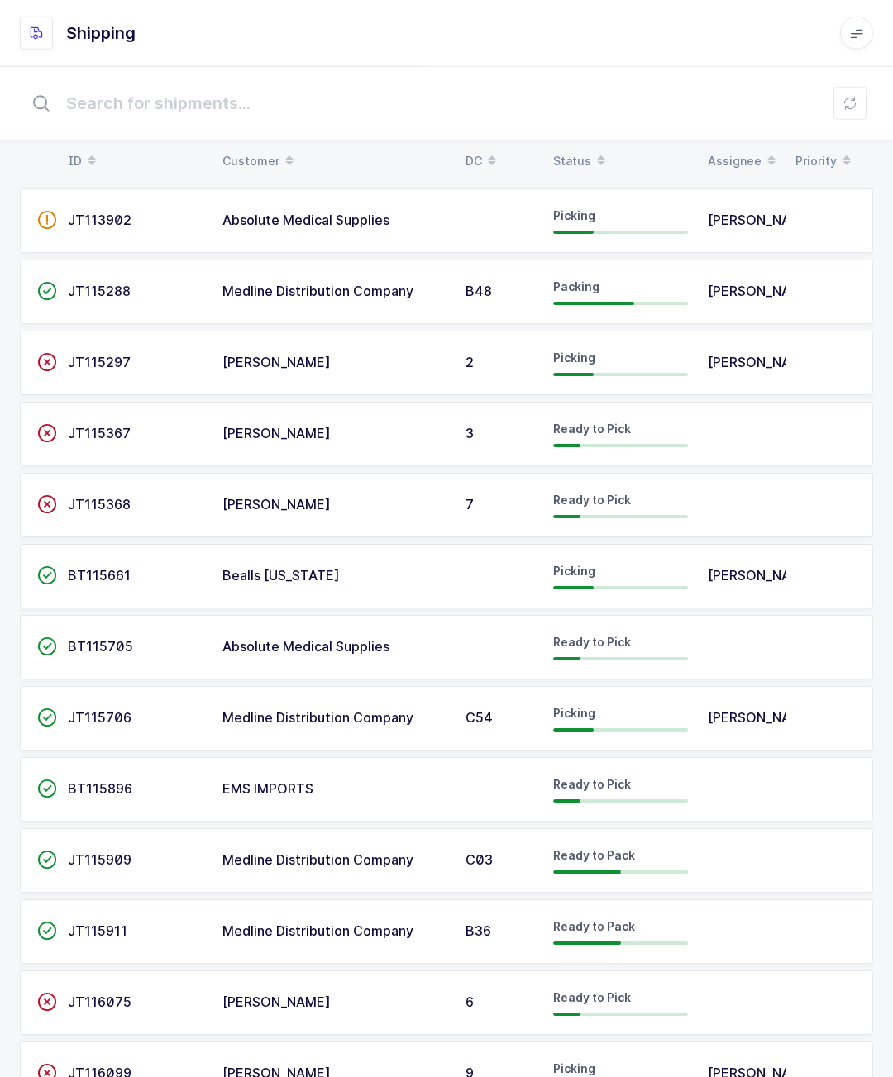
click at [703, 989] on td at bounding box center [742, 1002] width 88 height 64
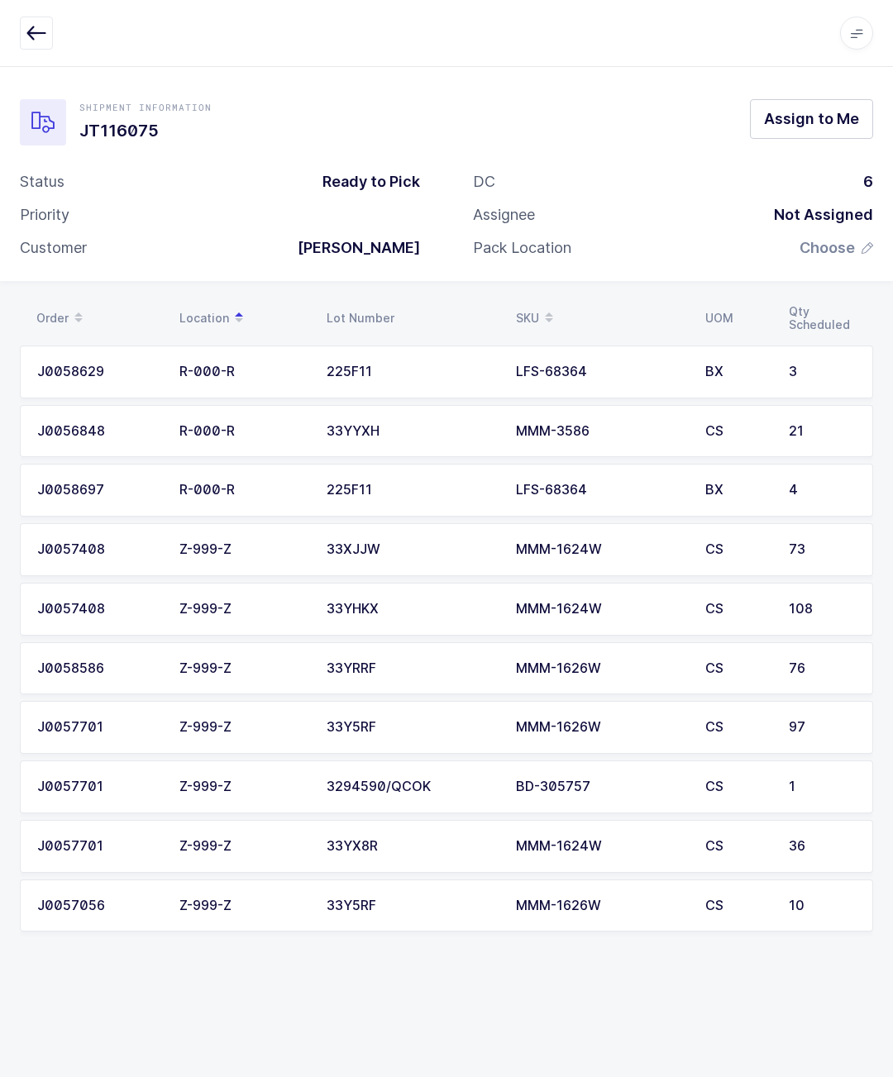
click at [774, 121] on span "Assign to Me" at bounding box center [811, 118] width 95 height 21
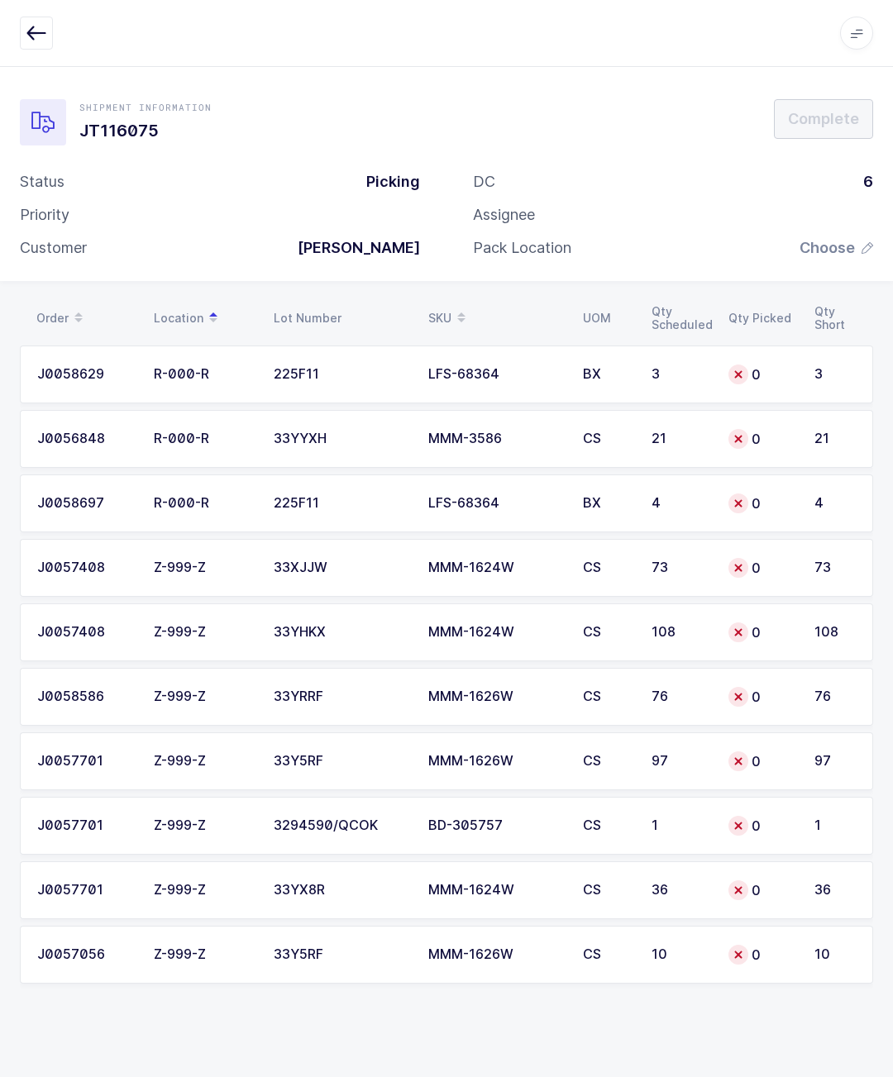
click at [47, 30] on button "button" at bounding box center [36, 33] width 33 height 33
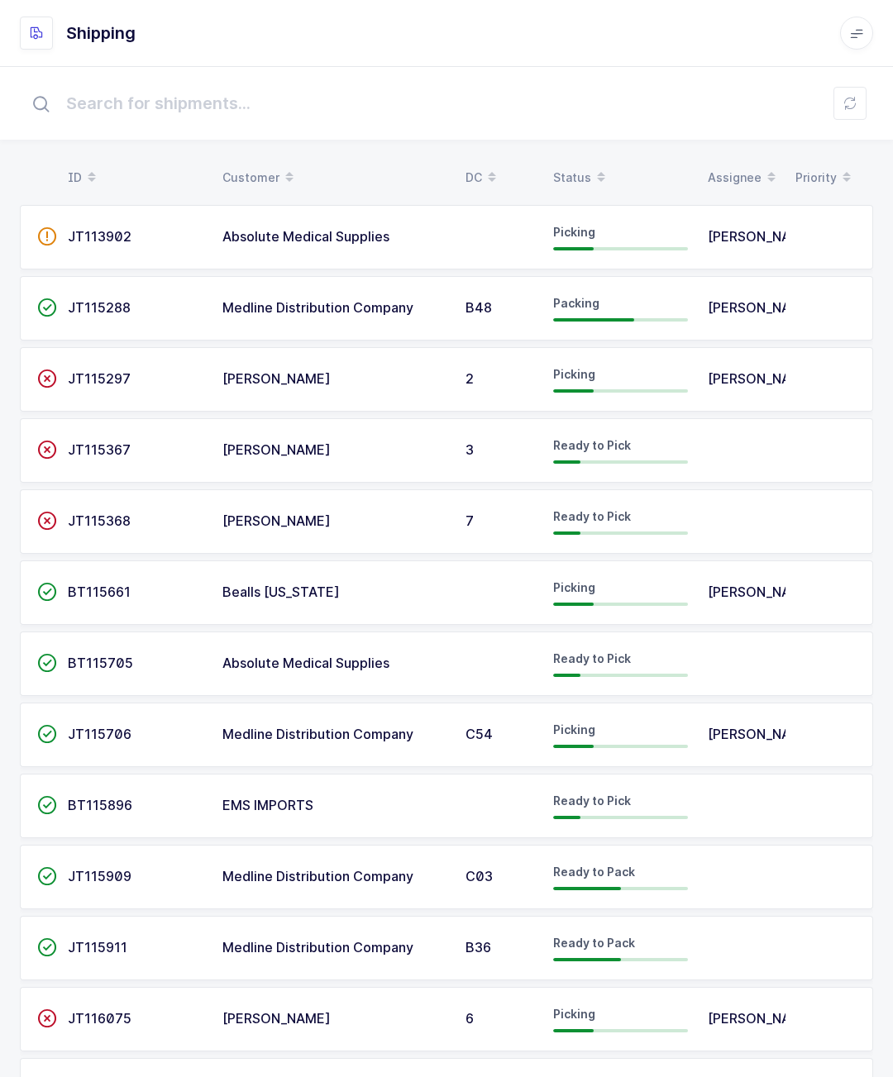
click at [82, 431] on td "JT115367" at bounding box center [135, 450] width 155 height 64
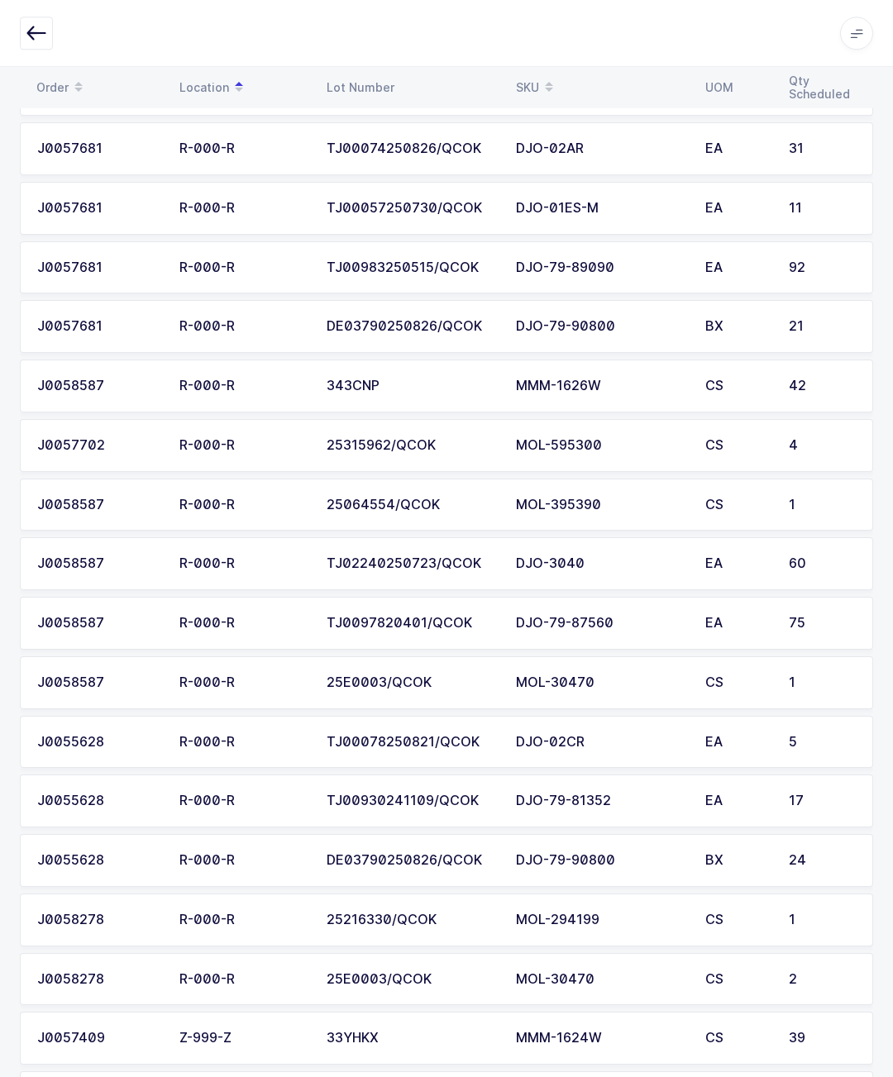
scroll to position [1868, 0]
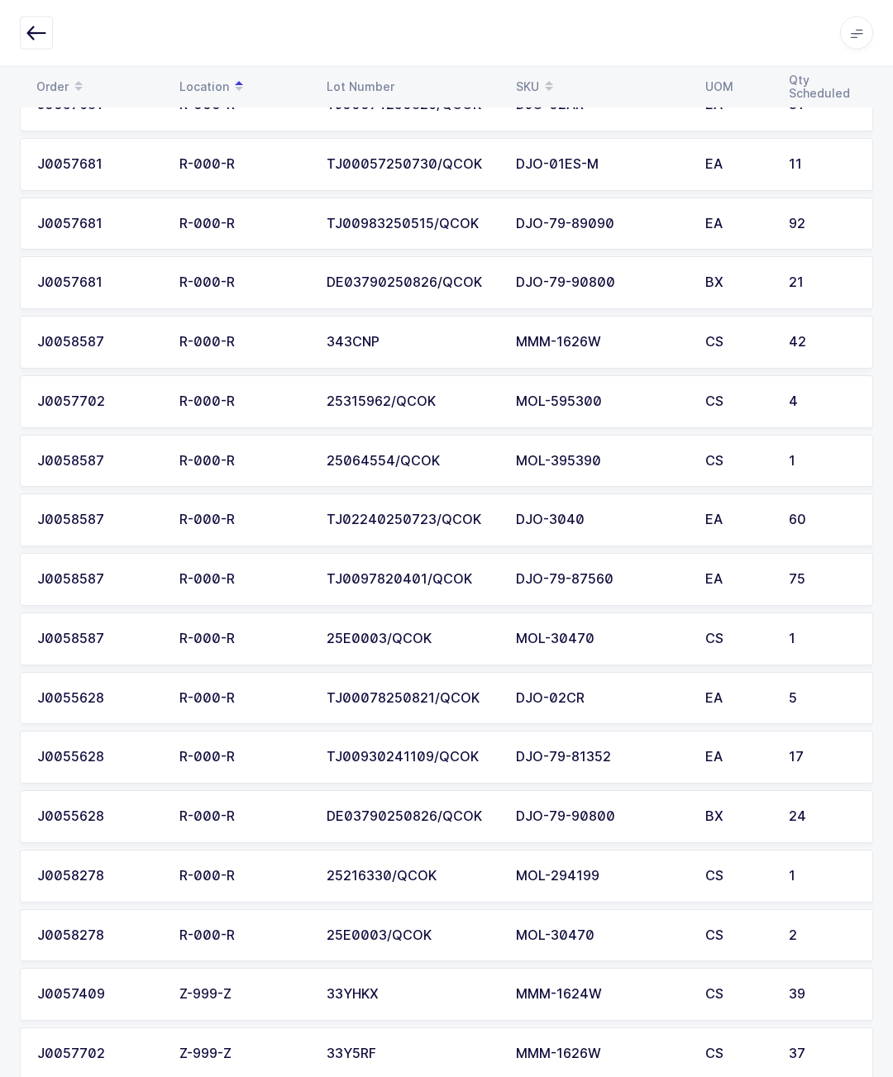
click at [34, 25] on icon "button" at bounding box center [36, 33] width 20 height 20
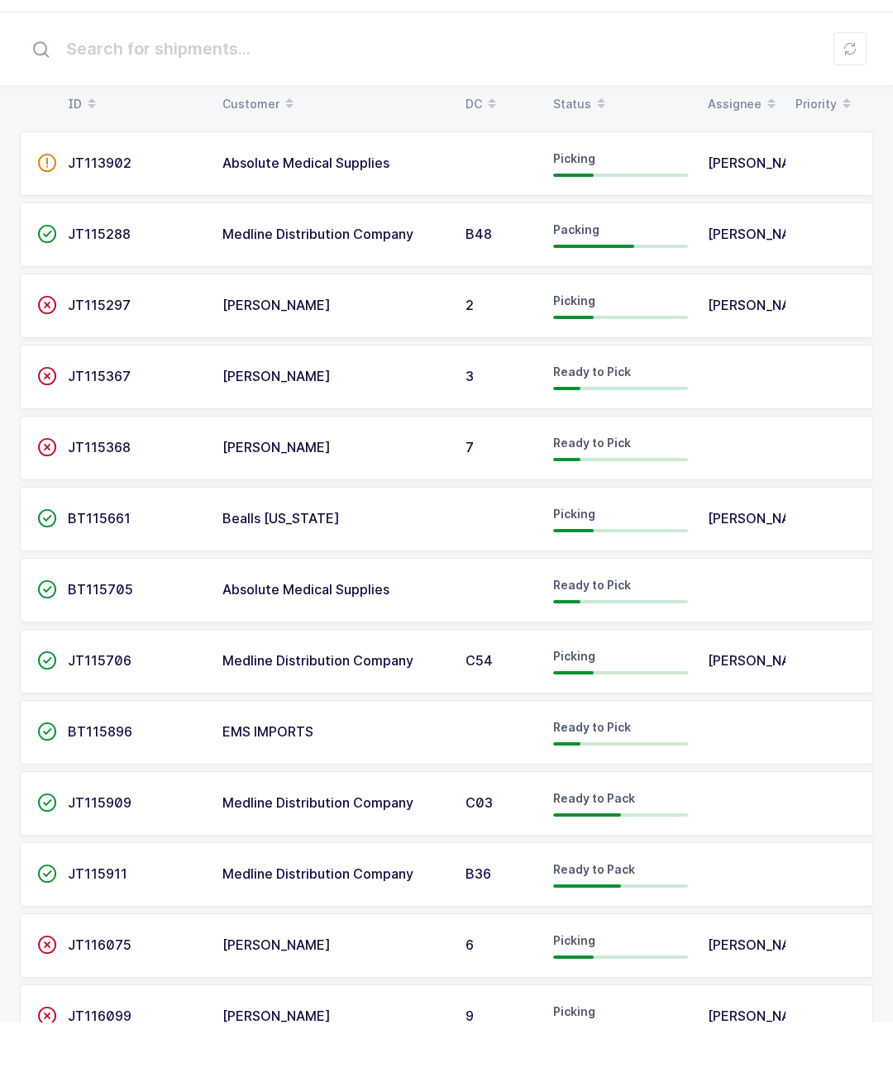
scroll to position [18, 0]
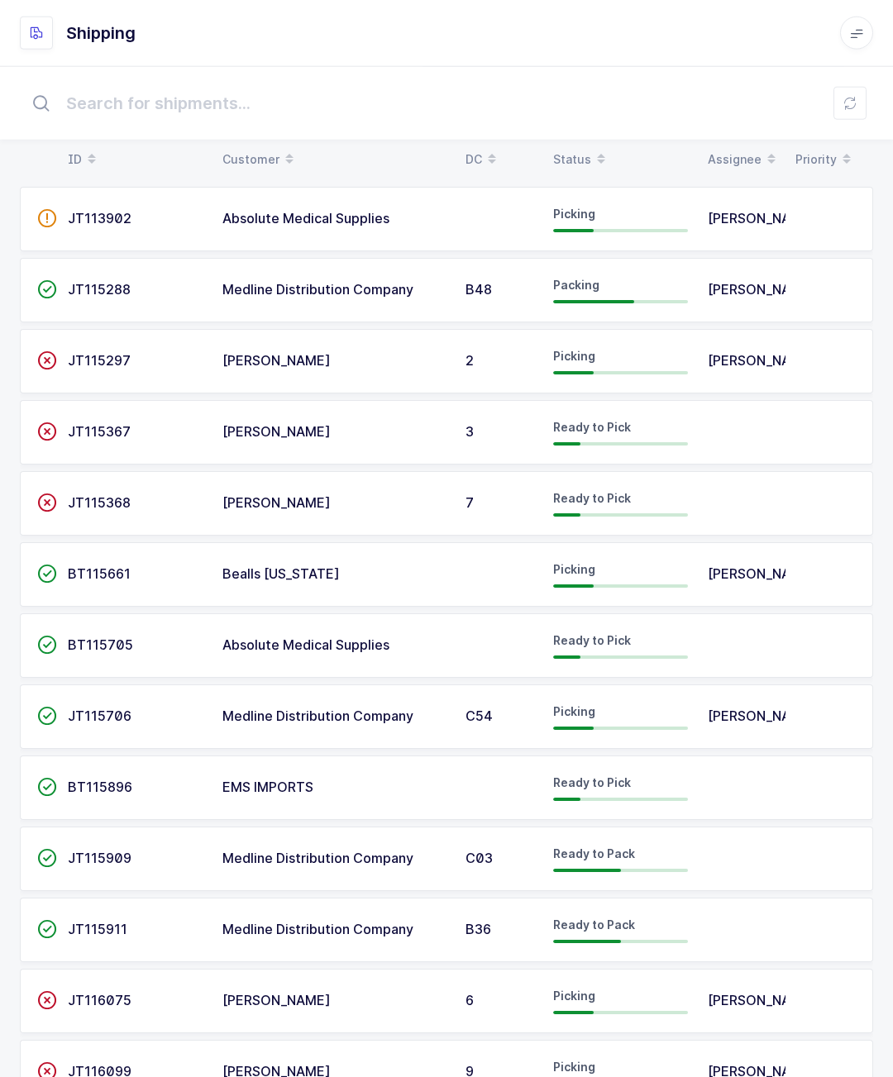
click at [700, 1002] on td "[PERSON_NAME]" at bounding box center [742, 1001] width 88 height 64
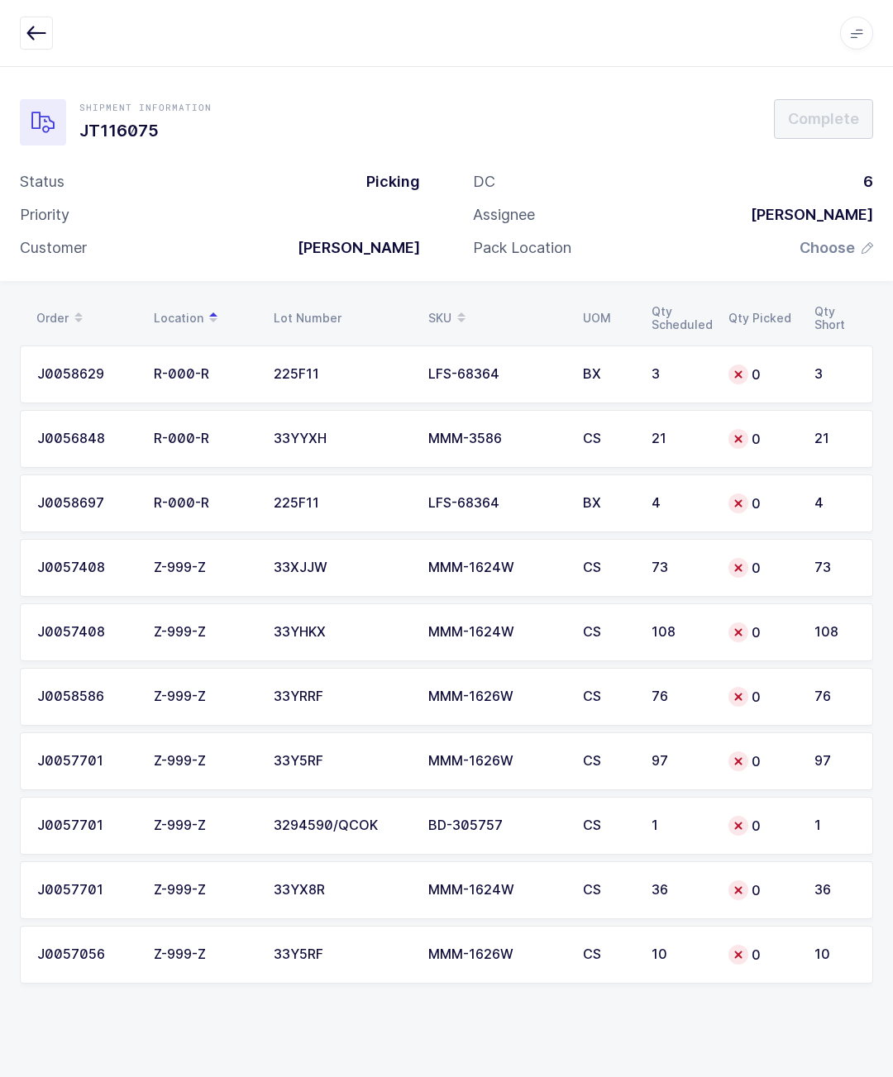
scroll to position [73, 0]
click at [15, 31] on div "Apps Core Warehouse Admin Mission Control Purchasing Glenn R. Logout Account Gl…" at bounding box center [446, 33] width 893 height 67
click at [47, 45] on button "button" at bounding box center [36, 33] width 33 height 33
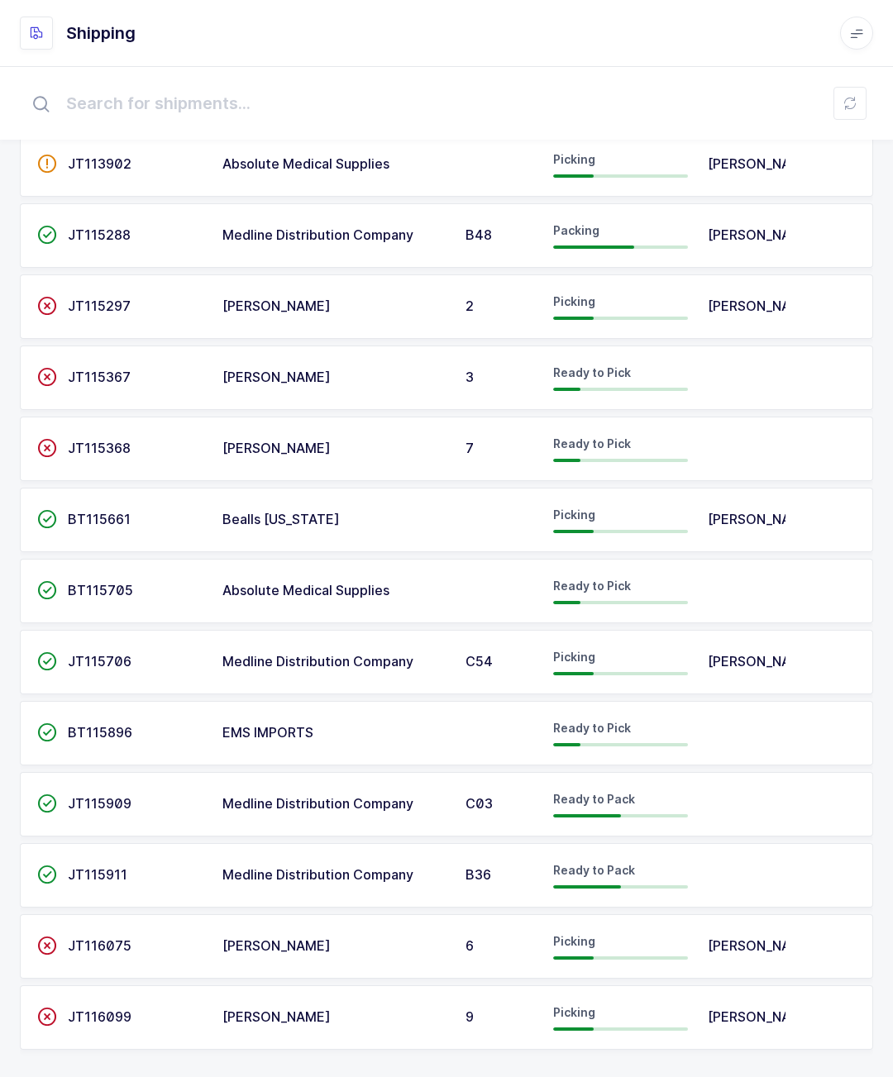
scroll to position [92, 0]
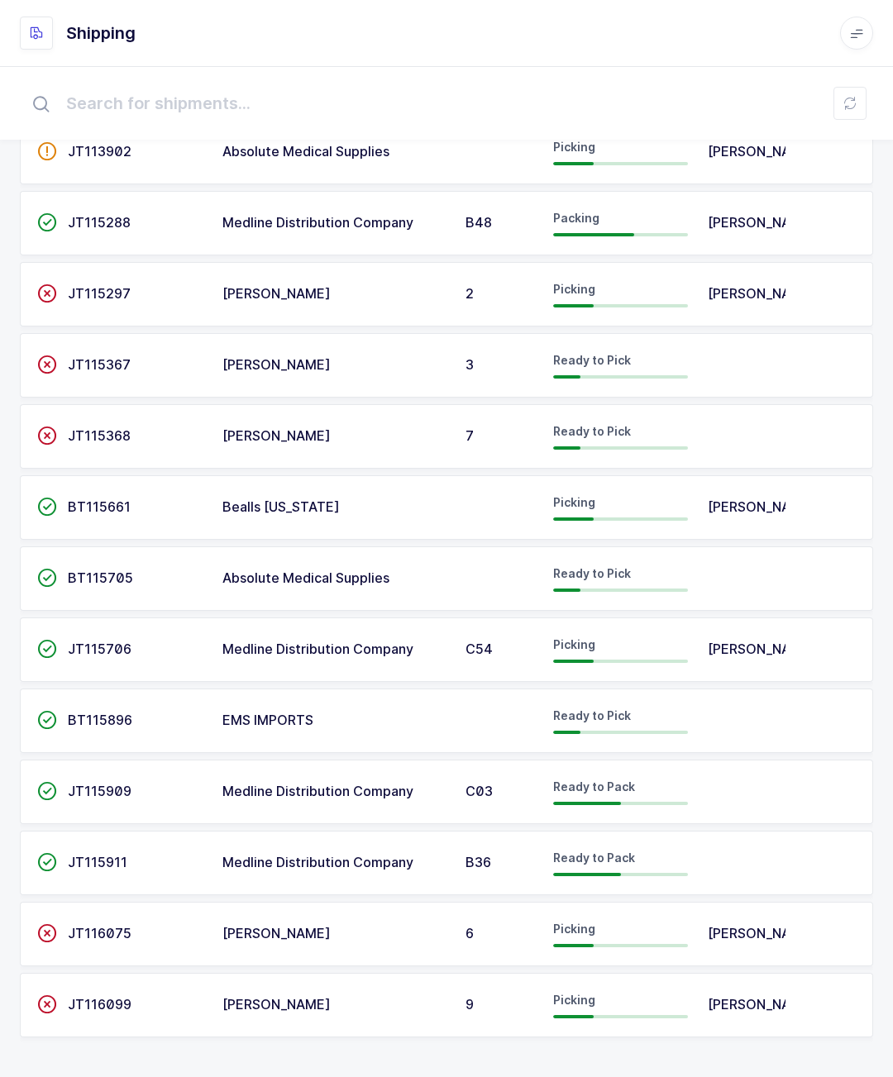
click at [692, 989] on td "Picking" at bounding box center [620, 1005] width 155 height 64
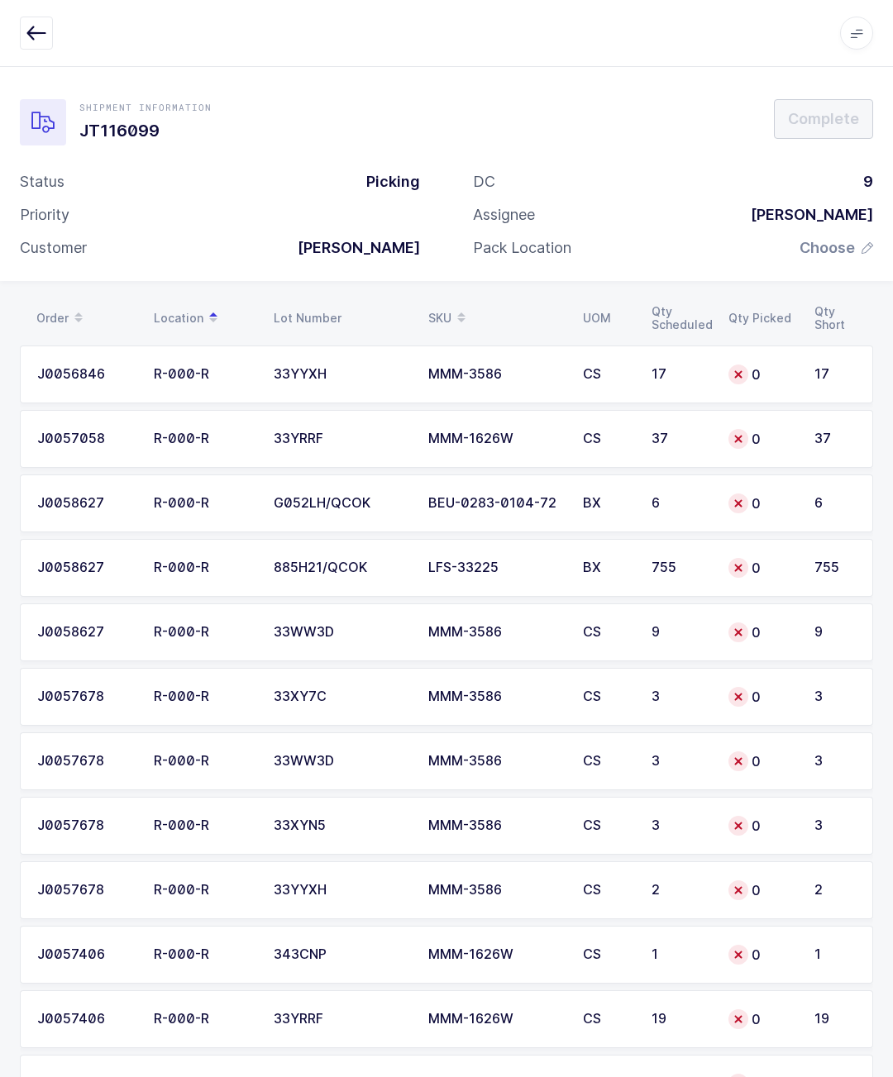
click at [747, 568] on div at bounding box center [738, 568] width 20 height 20
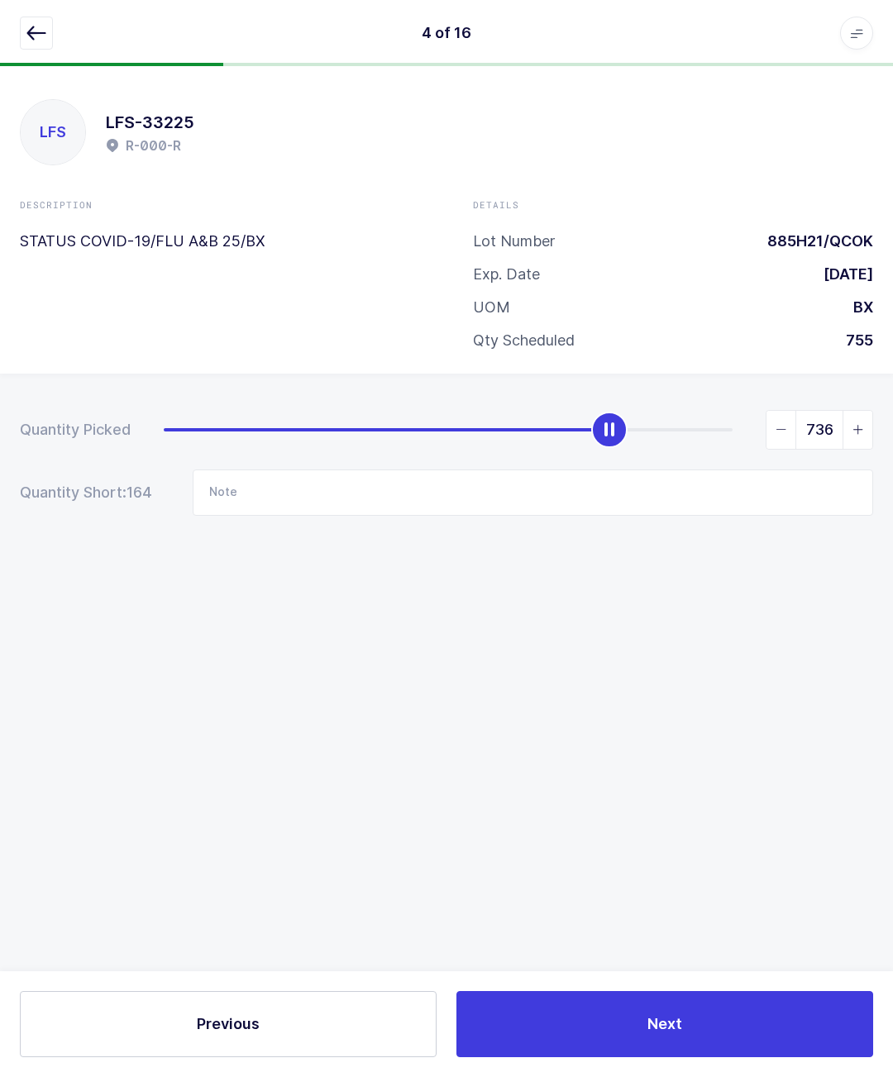
type input "755"
click at [42, 11] on div "4 of 16 Apps Core Warehouse Admin Mission Control Purchasing Glenn R. Logout Ac…" at bounding box center [446, 33] width 893 height 66
click at [22, 26] on button "button" at bounding box center [36, 33] width 33 height 33
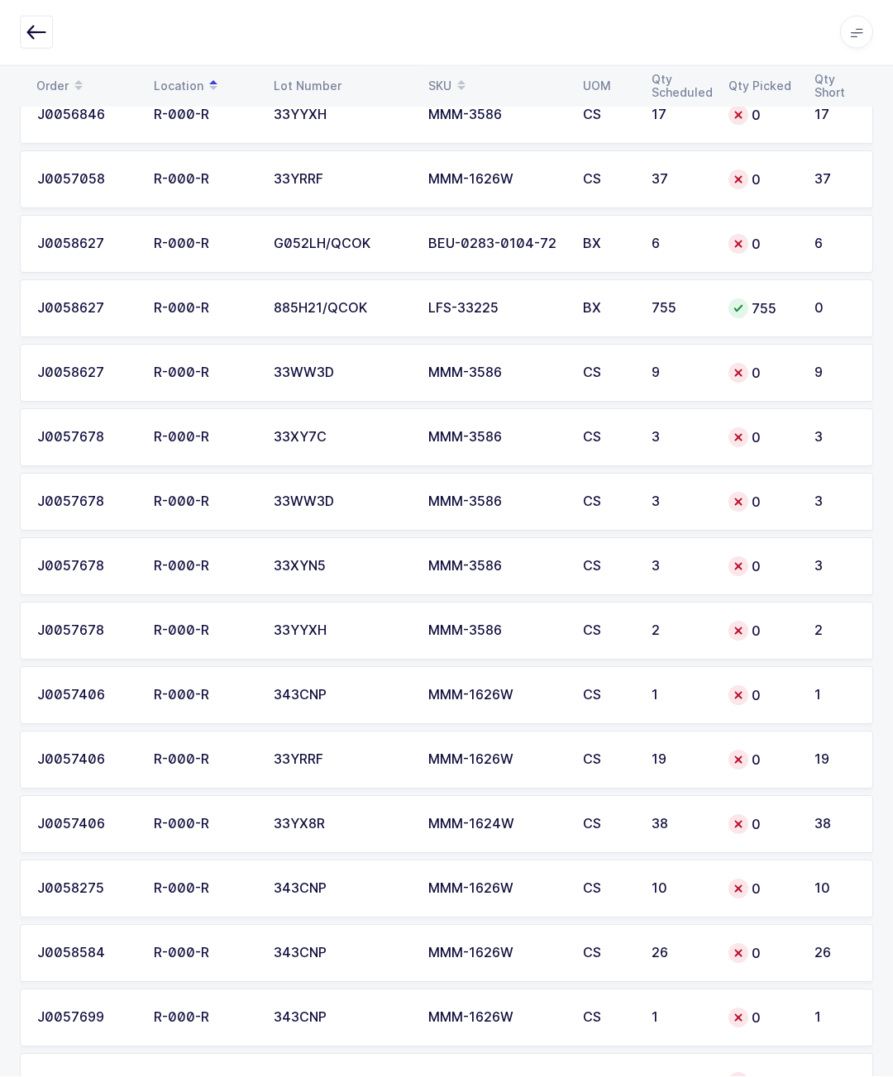
scroll to position [259, 0]
click at [12, 23] on div "Apps Core Warehouse Admin Mission Control Purchasing Glenn R. Logout Account Gl…" at bounding box center [446, 33] width 893 height 67
click at [35, 42] on icon "button" at bounding box center [36, 33] width 20 height 20
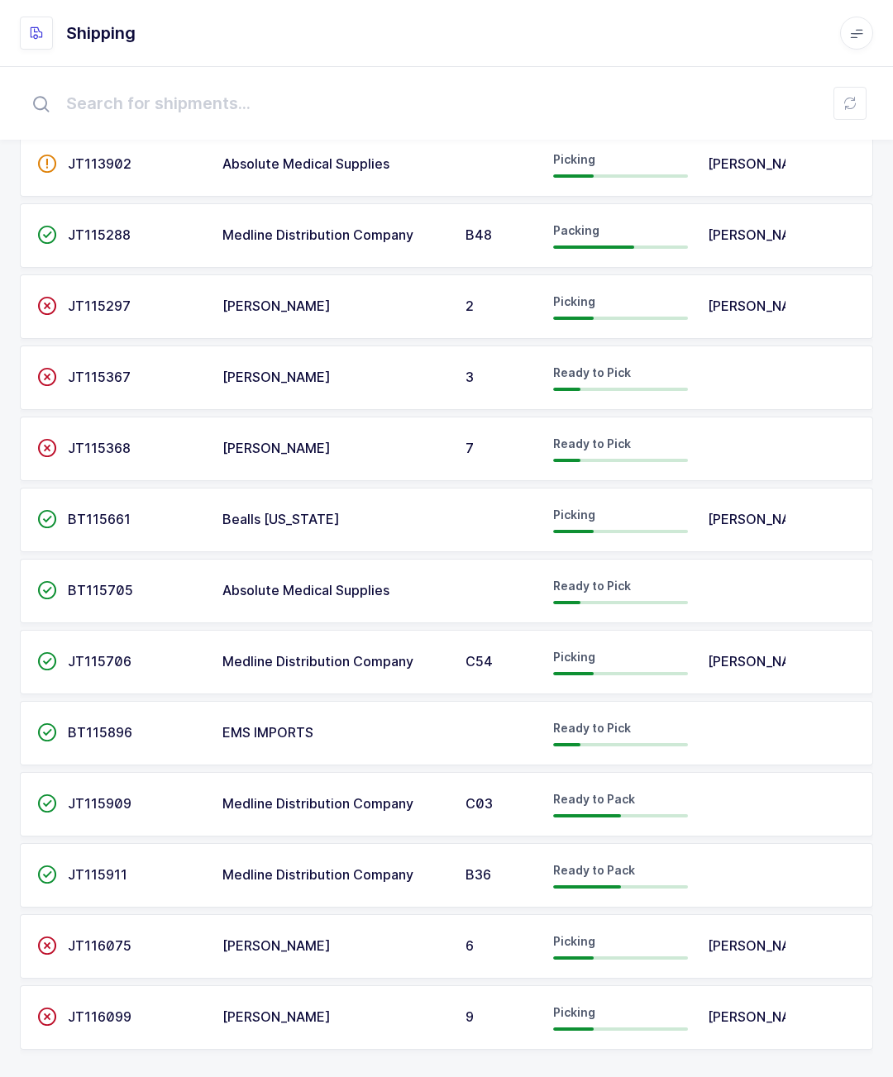
scroll to position [92, 0]
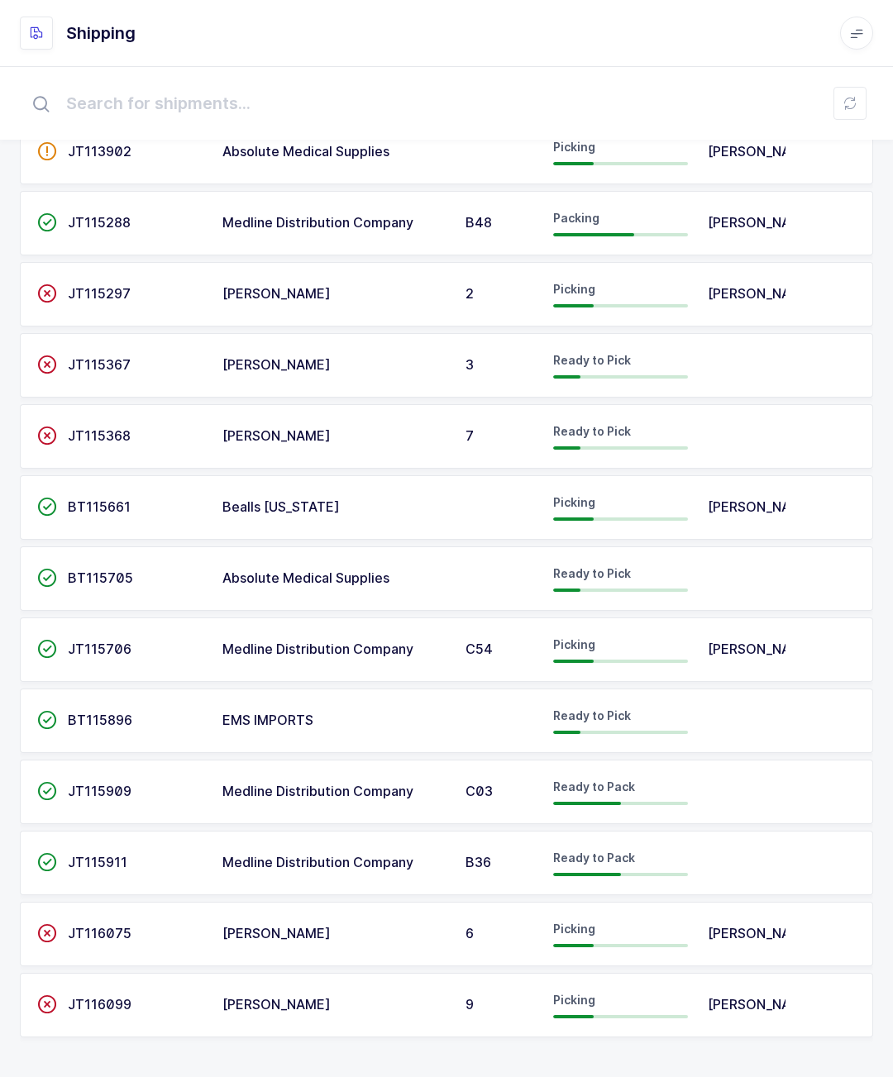
click at [750, 912] on td "[PERSON_NAME]" at bounding box center [742, 934] width 88 height 64
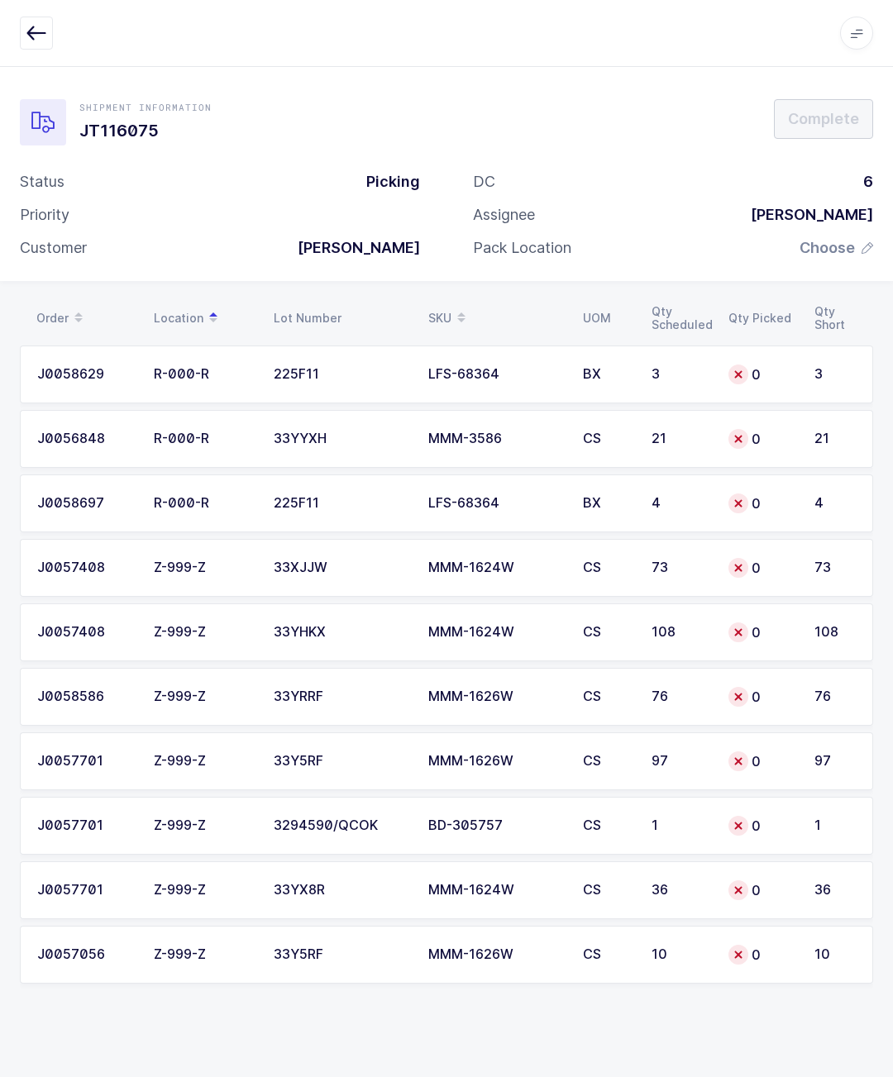
click at [11, 20] on div "Apps Core Warehouse Admin Mission Control Purchasing Glenn R. Logout Account Gl…" at bounding box center [446, 33] width 893 height 67
click at [15, 17] on div "Apps Core Warehouse Admin Mission Control Purchasing Glenn R. Logout Account Gl…" at bounding box center [446, 33] width 893 height 67
click at [15, 50] on div "Apps Core Warehouse Admin Mission Control Purchasing Glenn R. Logout Account Gl…" at bounding box center [446, 33] width 893 height 67
click at [52, 39] on button "button" at bounding box center [36, 33] width 33 height 33
